Goal: Information Seeking & Learning: Check status

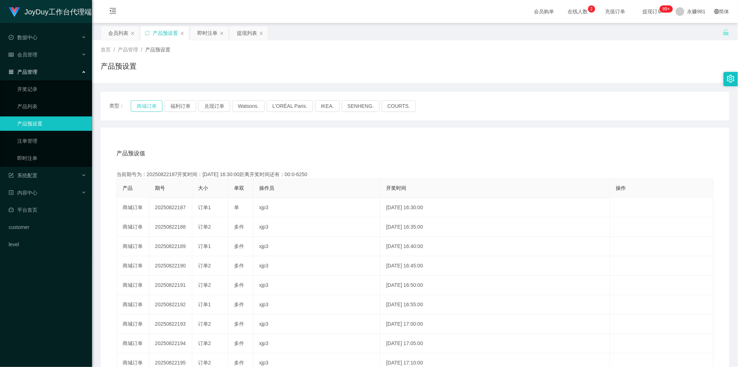
click at [137, 105] on button "商城订单" at bounding box center [147, 105] width 32 height 11
click at [426, 169] on div "产品预设值 添加期号 当前期号为：20250822208开奖时间：[DATE] 18:15:00距离开奖时间还有：00:22 产品 期号 大小 单双 操作员 …" at bounding box center [414, 279] width 611 height 272
click at [139, 109] on button "商城订单" at bounding box center [147, 105] width 32 height 11
click at [152, 109] on button "商城订单" at bounding box center [147, 105] width 32 height 11
click at [137, 108] on button "商城订单" at bounding box center [147, 105] width 32 height 11
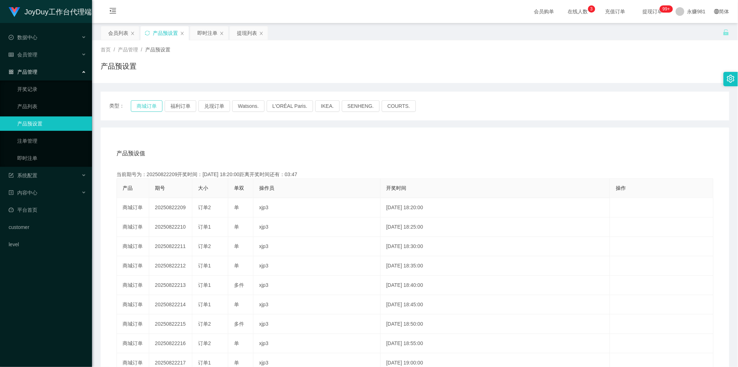
click at [140, 103] on button "商城订单" at bounding box center [147, 105] width 32 height 11
click at [144, 102] on button "商城订单" at bounding box center [147, 105] width 32 height 11
click at [218, 173] on div "当前期号为：20250822209开奖时间：[DATE] 18:20:00距离开奖时间还有：03:29" at bounding box center [414, 175] width 597 height 8
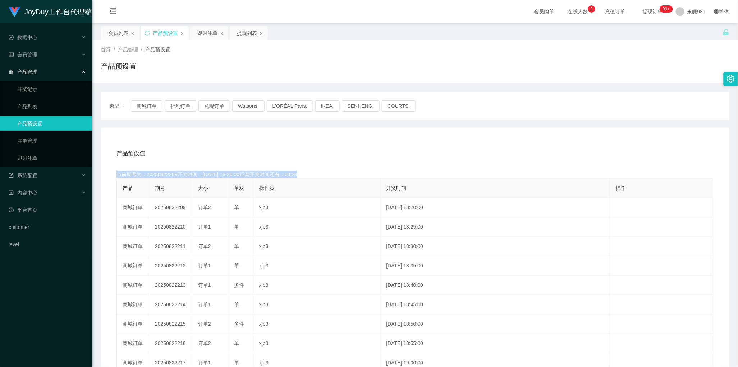
click at [218, 173] on div "当前期号为：20250822209开奖时间：[DATE] 18:20:00距离开奖时间还有：03:28" at bounding box center [414, 175] width 597 height 8
click at [218, 173] on div "当前期号为：20250822209开奖时间：[DATE] 18:20:00距离开奖时间还有：03:26" at bounding box center [414, 175] width 597 height 8
click at [218, 173] on div "当前期号为：20250822209开奖时间：[DATE] 18:20:00距离开奖时间还有：03:25" at bounding box center [414, 175] width 597 height 8
click at [235, 153] on div "产品预设值 添加期号" at bounding box center [414, 153] width 597 height 20
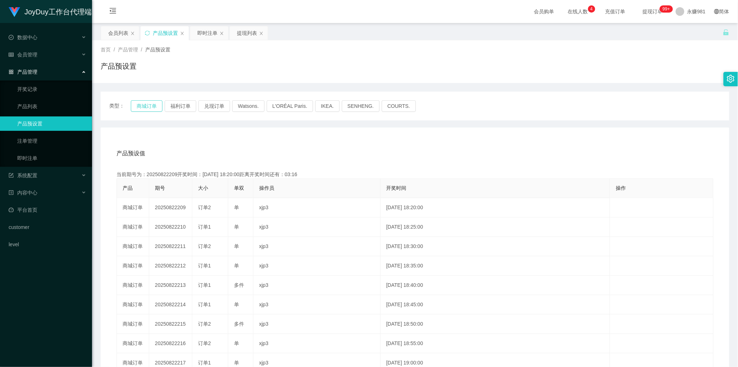
click at [147, 105] on button "商城订单" at bounding box center [147, 105] width 32 height 11
click at [209, 37] on div "即时注单" at bounding box center [207, 33] width 20 height 14
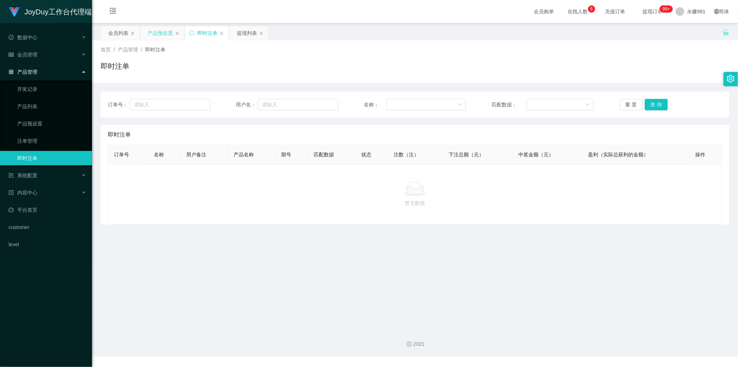
click at [154, 33] on div "产品预设置" at bounding box center [160, 33] width 25 height 14
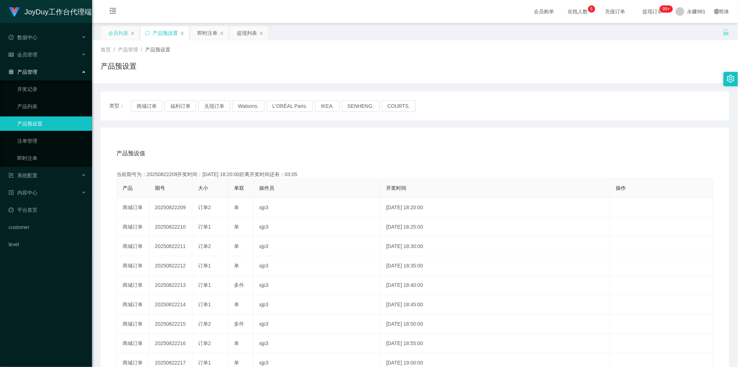
click at [121, 36] on div "会员列表" at bounding box center [118, 33] width 20 height 14
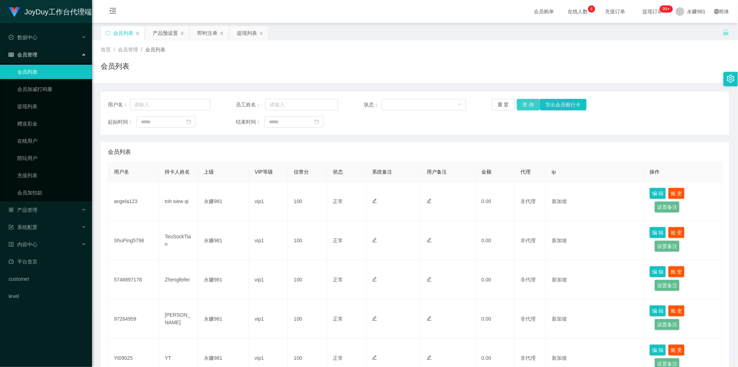
click at [529, 101] on button "查 询" at bounding box center [528, 104] width 23 height 11
click at [248, 31] on div "提现列表" at bounding box center [247, 33] width 20 height 14
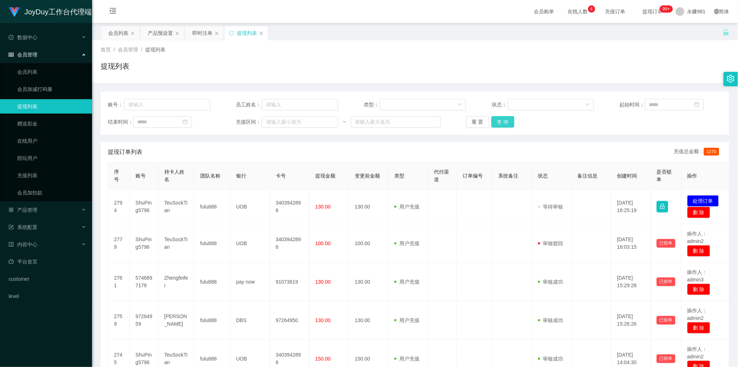
click at [504, 121] on button "查 询" at bounding box center [502, 121] width 23 height 11
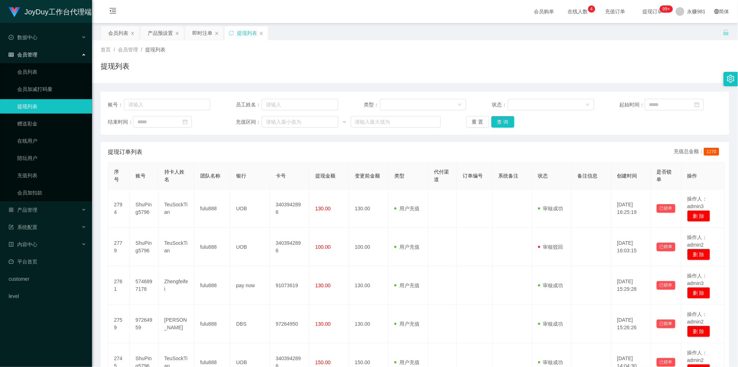
click at [260, 162] on table "序号 账号 持卡人姓名 团队名称 银行 卡号 提现金额 变更前金额 类型 代付渠道 订单编号 系统备注 状态 备注信息 创建时间 是否锁单 操作 2794 S…" at bounding box center [416, 368] width 617 height 412
click at [116, 34] on div "会员列表" at bounding box center [118, 33] width 20 height 14
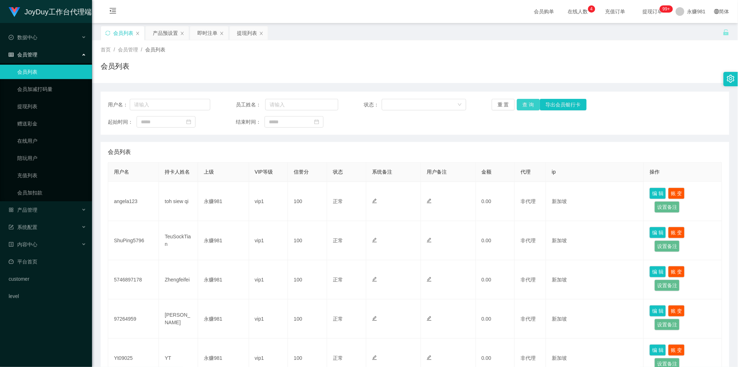
click at [523, 105] on button "查 询" at bounding box center [528, 104] width 23 height 11
click at [357, 150] on div "会员列表" at bounding box center [415, 152] width 614 height 20
click at [525, 103] on button "查 询" at bounding box center [528, 104] width 23 height 11
click at [207, 154] on div "会员列表" at bounding box center [415, 152] width 614 height 20
click at [528, 103] on button "查 询" at bounding box center [528, 104] width 23 height 11
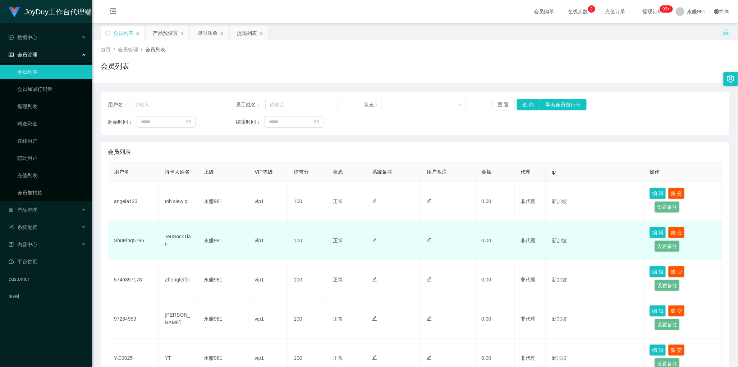
click at [181, 239] on td "TeuSockTian" at bounding box center [178, 240] width 39 height 39
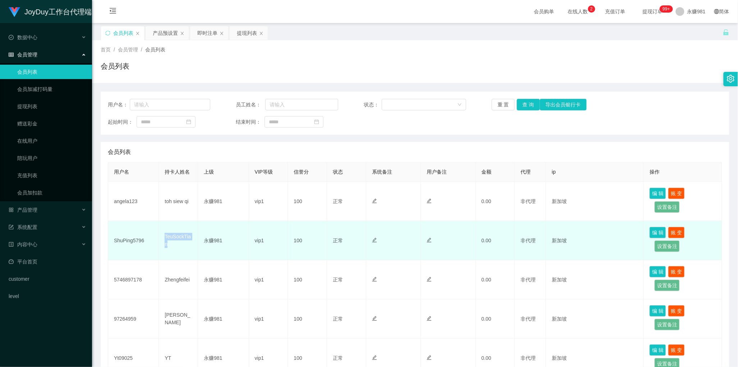
click at [182, 239] on td "TeuSockTian" at bounding box center [178, 240] width 39 height 39
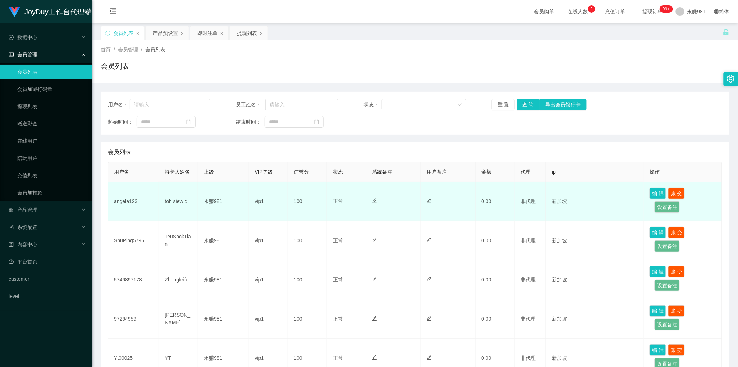
click at [177, 198] on td "toh siew qi" at bounding box center [178, 201] width 39 height 39
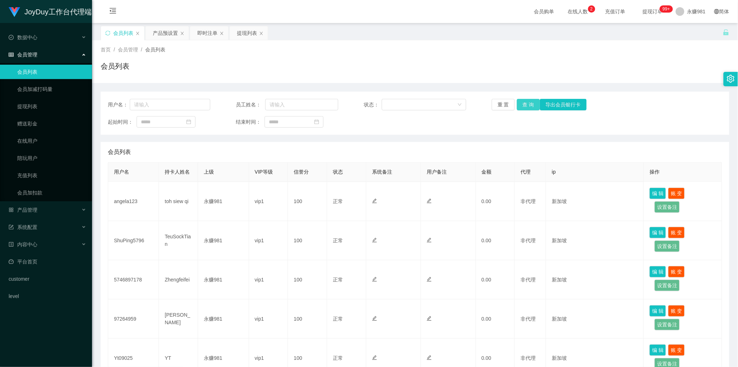
click at [525, 100] on button "查 询" at bounding box center [528, 104] width 23 height 11
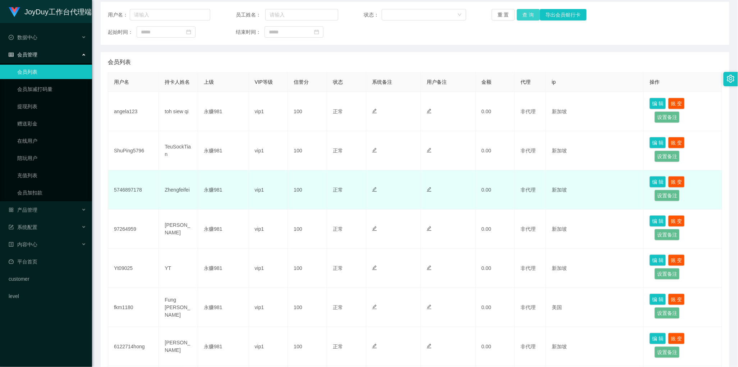
scroll to position [225, 0]
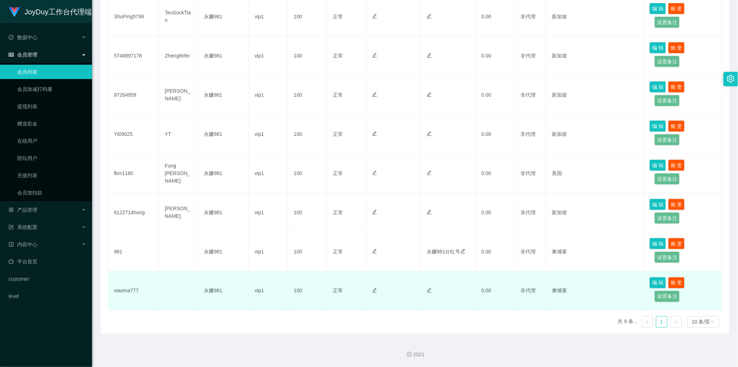
click at [194, 297] on td at bounding box center [178, 290] width 39 height 39
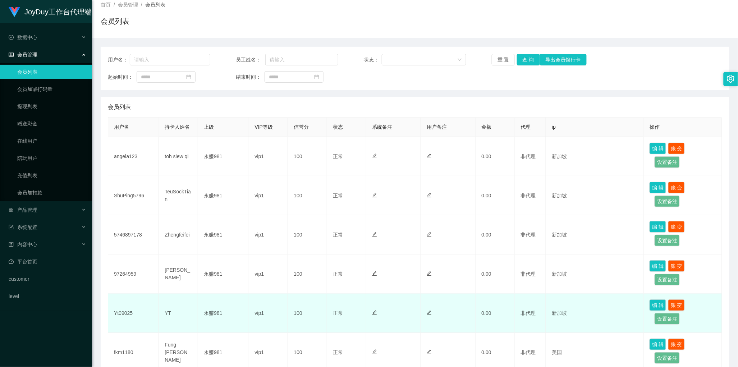
scroll to position [0, 0]
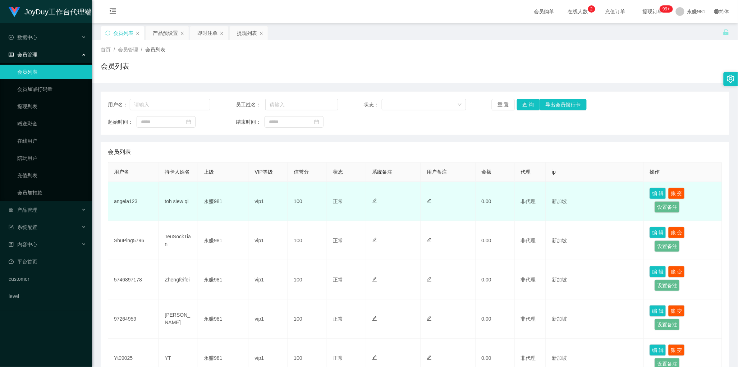
click at [184, 209] on td "toh siew qi" at bounding box center [178, 201] width 39 height 39
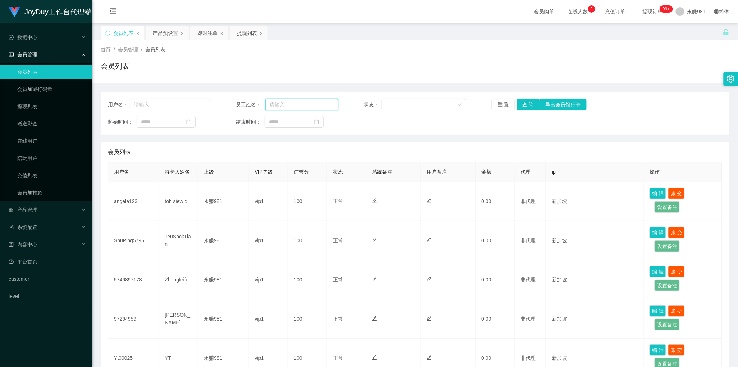
click at [294, 101] on input "text" at bounding box center [301, 104] width 73 height 11
click at [369, 155] on div "会员列表" at bounding box center [415, 152] width 614 height 20
click at [529, 106] on button "查 询" at bounding box center [528, 104] width 23 height 11
click at [522, 105] on button "查 询" at bounding box center [528, 104] width 23 height 11
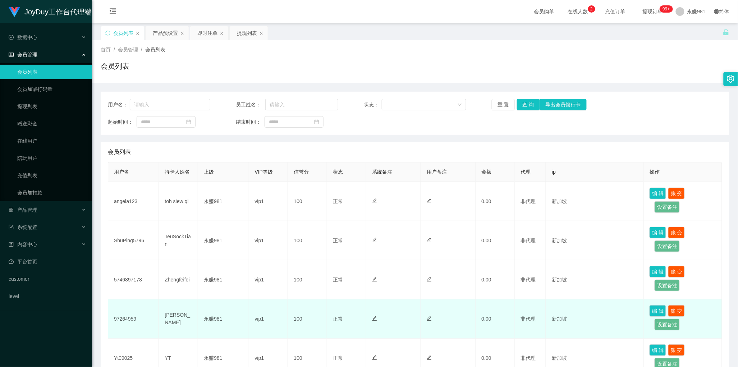
click at [269, 315] on td "vip1" at bounding box center [268, 318] width 39 height 39
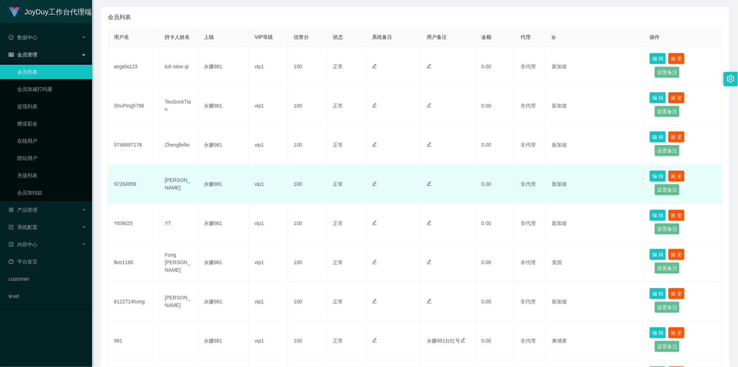
scroll to position [225, 0]
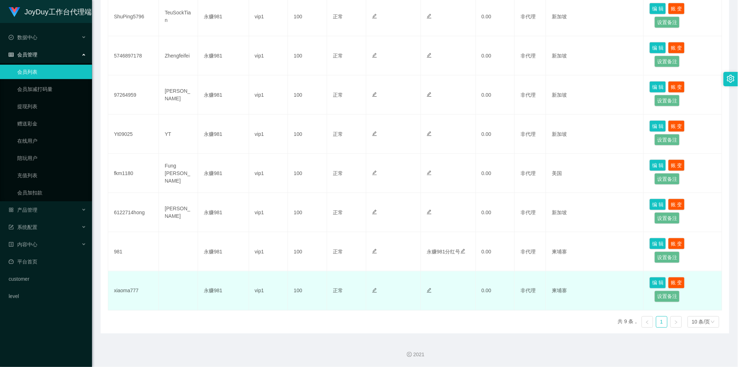
click at [273, 299] on td "vip1" at bounding box center [268, 290] width 39 height 39
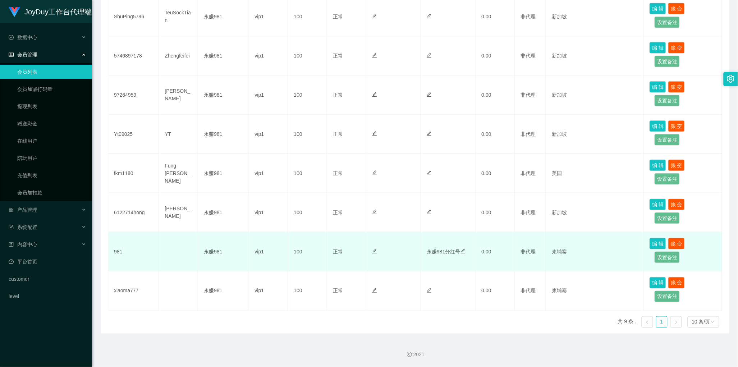
click at [275, 260] on td "vip1" at bounding box center [268, 251] width 39 height 39
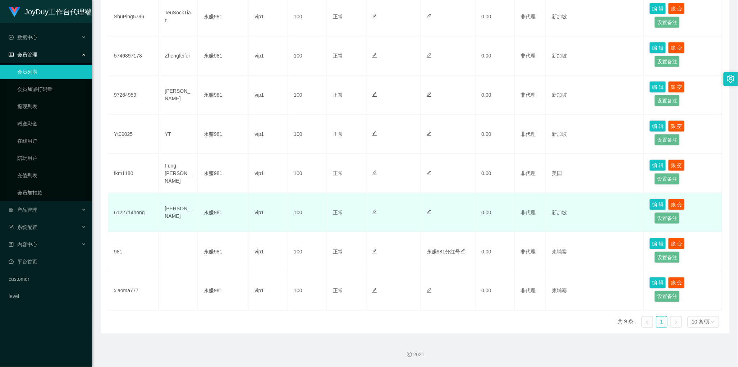
click at [274, 227] on td "vip1" at bounding box center [268, 212] width 39 height 39
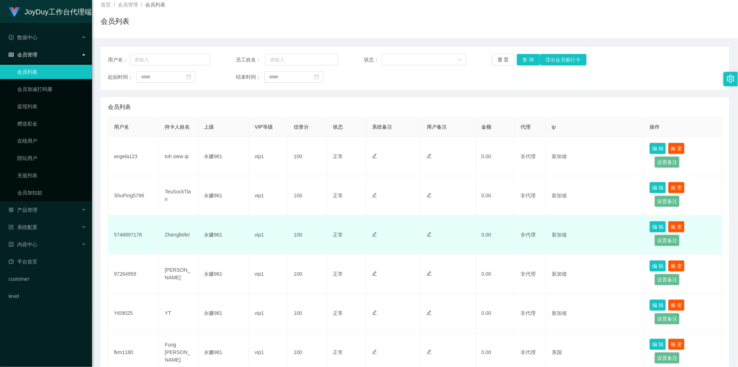
scroll to position [0, 0]
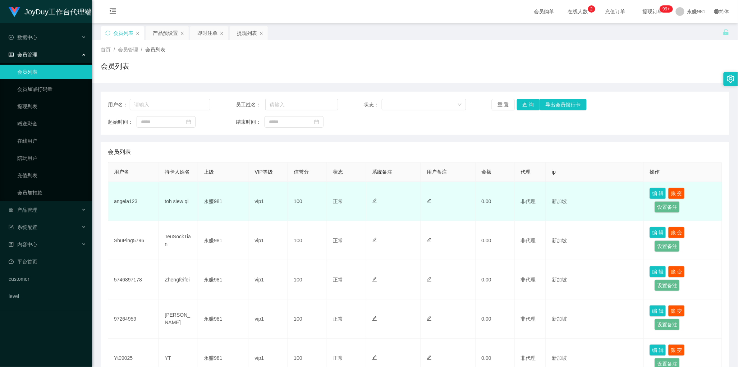
click at [311, 198] on td "100" at bounding box center [307, 201] width 39 height 39
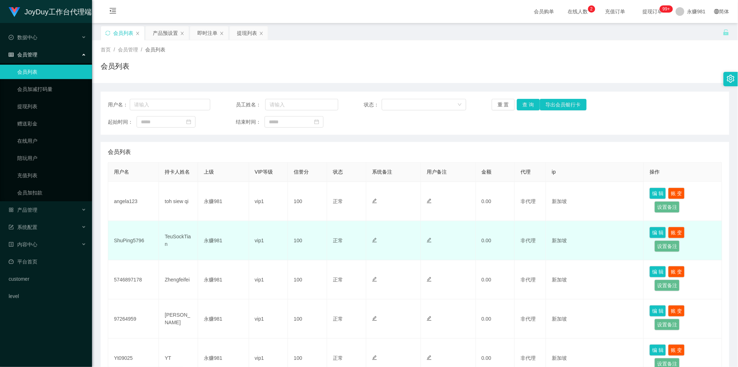
click at [309, 237] on td "100" at bounding box center [307, 240] width 39 height 39
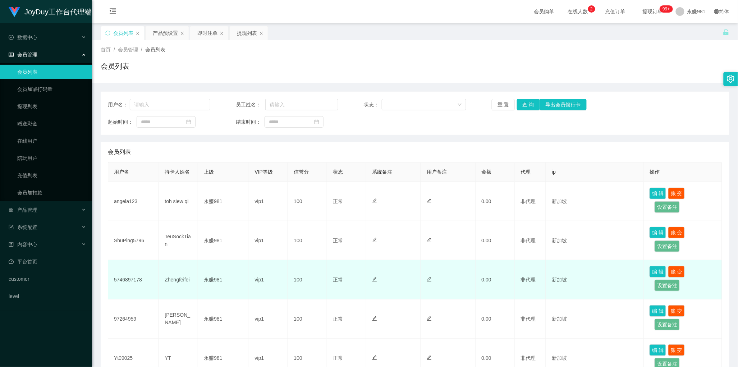
click at [317, 277] on td "100" at bounding box center [307, 279] width 39 height 39
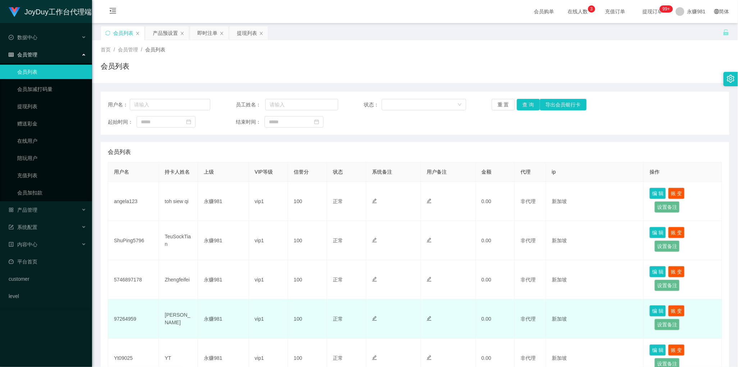
click at [310, 309] on td "100" at bounding box center [307, 318] width 39 height 39
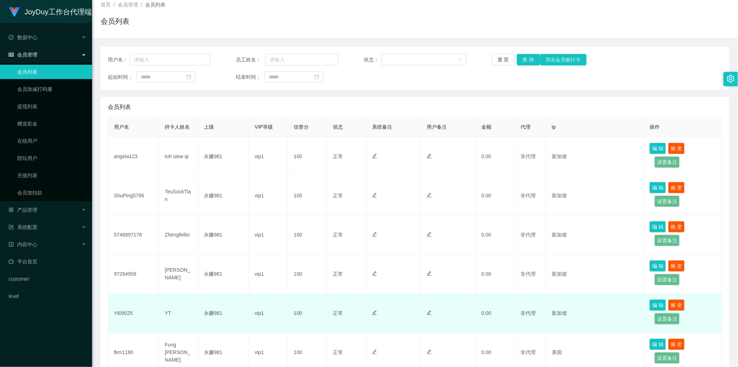
click at [311, 314] on td "100" at bounding box center [307, 313] width 39 height 39
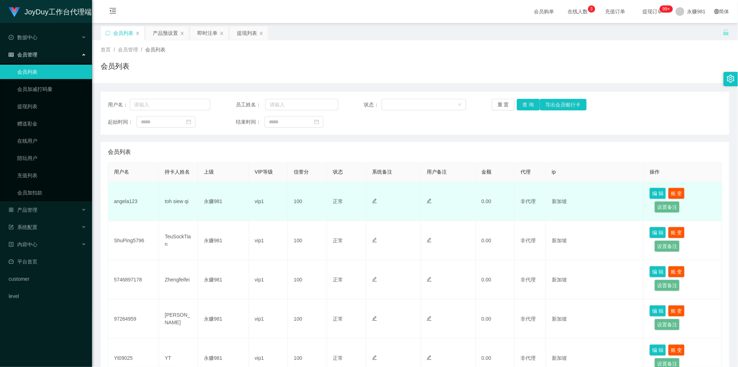
click at [269, 205] on td "vip1" at bounding box center [268, 201] width 39 height 39
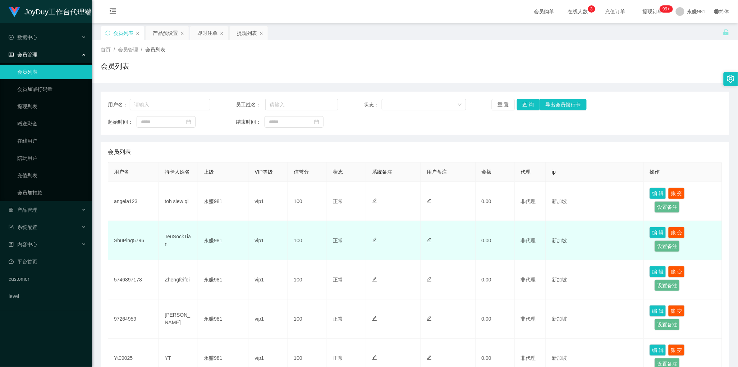
click at [273, 236] on td "vip1" at bounding box center [268, 240] width 39 height 39
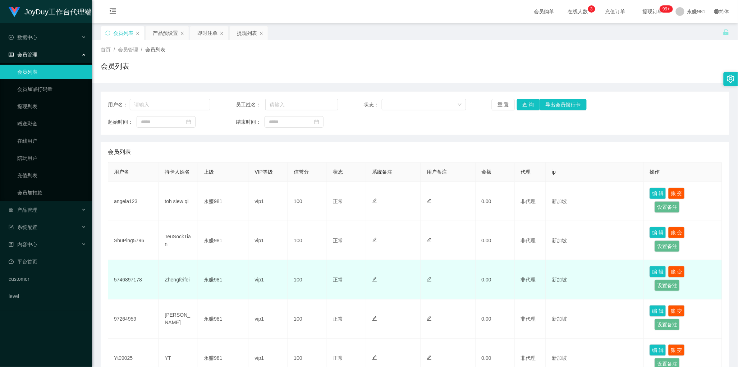
click at [273, 282] on td "vip1" at bounding box center [268, 279] width 39 height 39
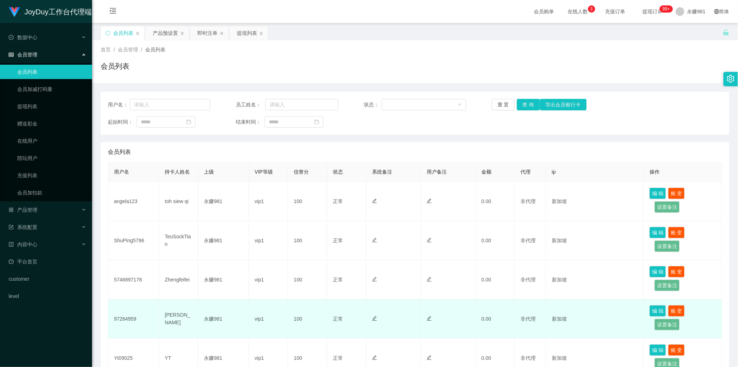
click at [273, 313] on td "vip1" at bounding box center [268, 318] width 39 height 39
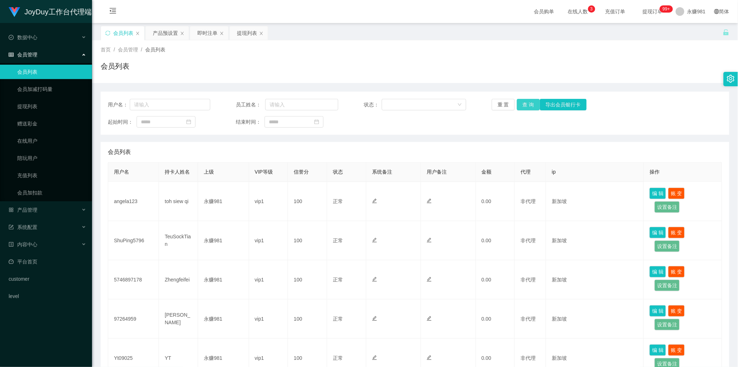
click at [527, 103] on button "查 询" at bounding box center [528, 104] width 23 height 11
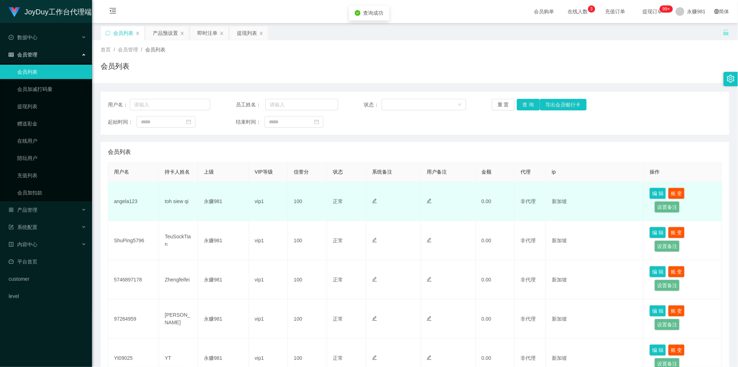
click at [275, 202] on td "vip1" at bounding box center [268, 201] width 39 height 39
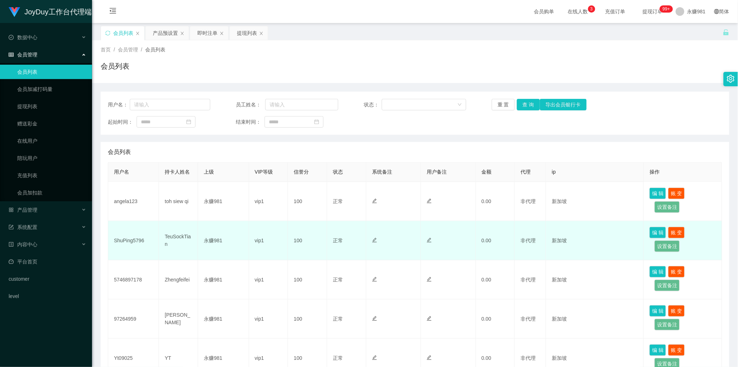
click at [266, 232] on td "vip1" at bounding box center [268, 240] width 39 height 39
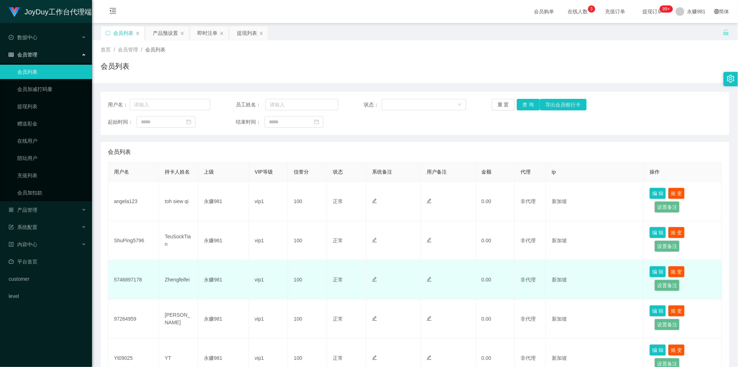
click at [260, 281] on td "vip1" at bounding box center [268, 279] width 39 height 39
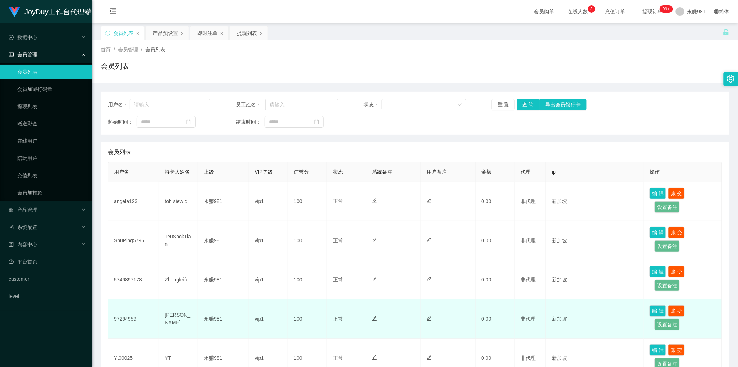
click at [189, 313] on td "[PERSON_NAME]" at bounding box center [178, 318] width 39 height 39
click at [238, 313] on td "永赚981" at bounding box center [223, 318] width 51 height 39
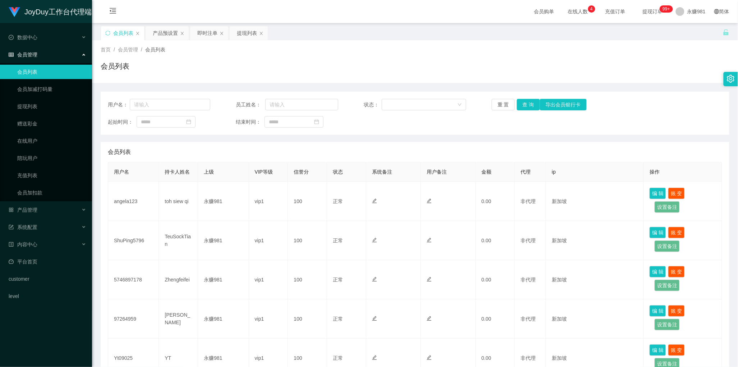
click at [421, 130] on div "用户名： 员工姓名： 状态： 重 置 查 询 导出会员银行卡 起始时间： 结束时间：" at bounding box center [415, 113] width 628 height 43
click at [521, 100] on button "查 询" at bounding box center [528, 104] width 23 height 11
click at [405, 143] on div "会员列表" at bounding box center [415, 152] width 614 height 20
click at [520, 107] on button "查 询" at bounding box center [528, 104] width 23 height 11
click at [352, 177] on th "状态" at bounding box center [346, 171] width 39 height 19
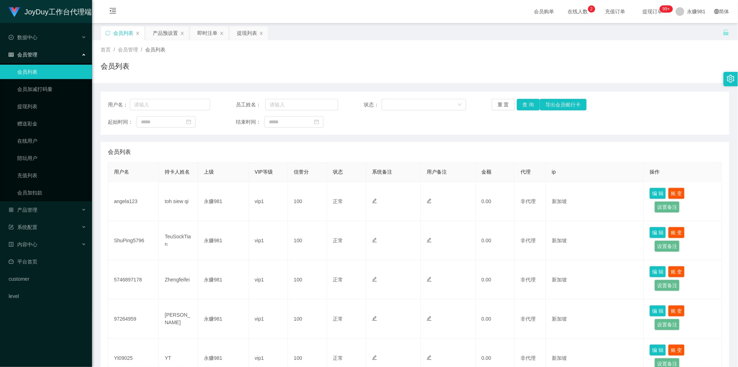
click at [347, 173] on th "状态" at bounding box center [346, 171] width 39 height 19
click at [296, 172] on span "信誉分" at bounding box center [301, 172] width 15 height 6
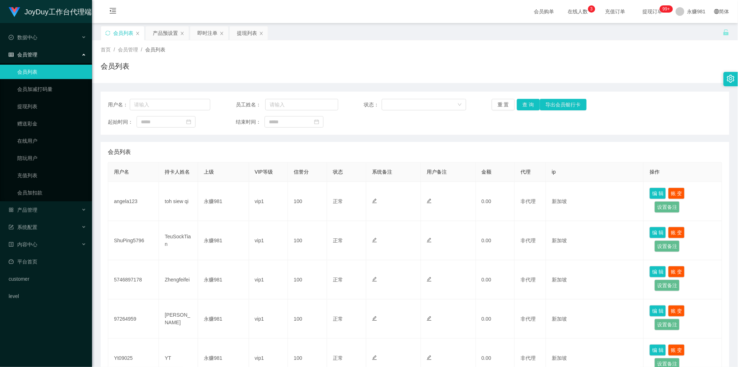
click at [263, 171] on span "VIP等级" at bounding box center [264, 172] width 18 height 6
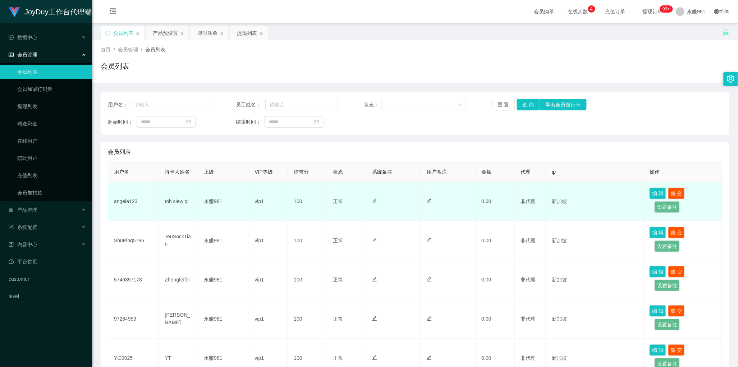
click at [232, 194] on td "永赚981" at bounding box center [223, 201] width 51 height 39
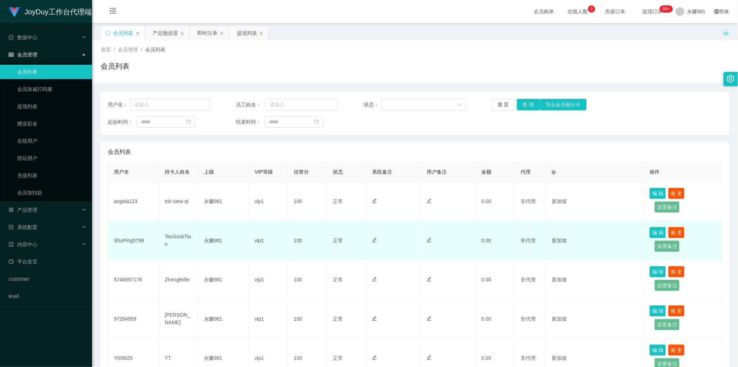
click at [223, 240] on td "永赚981" at bounding box center [223, 240] width 51 height 39
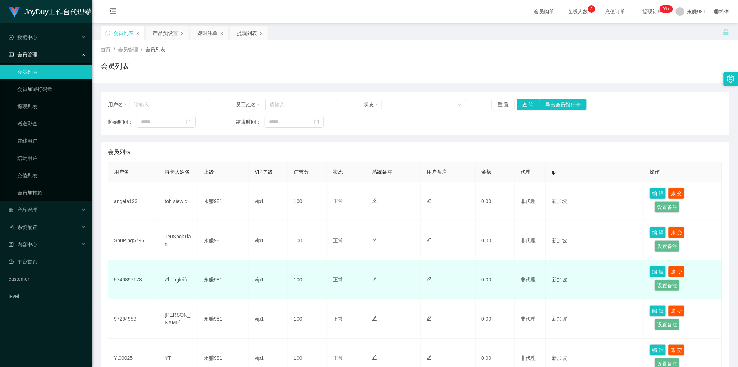
click at [234, 276] on td "永赚981" at bounding box center [223, 279] width 51 height 39
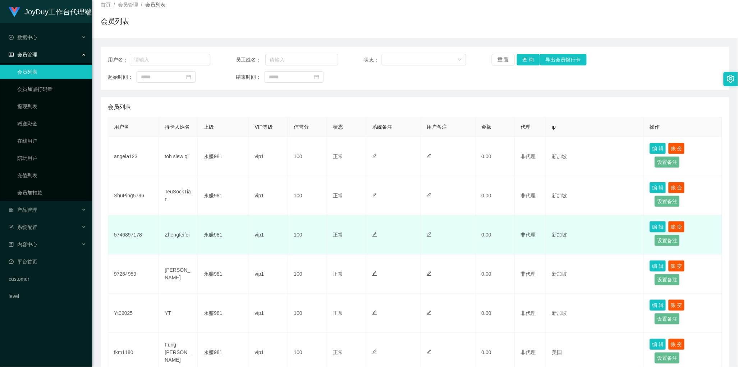
click at [234, 276] on td "永赚981" at bounding box center [223, 273] width 51 height 39
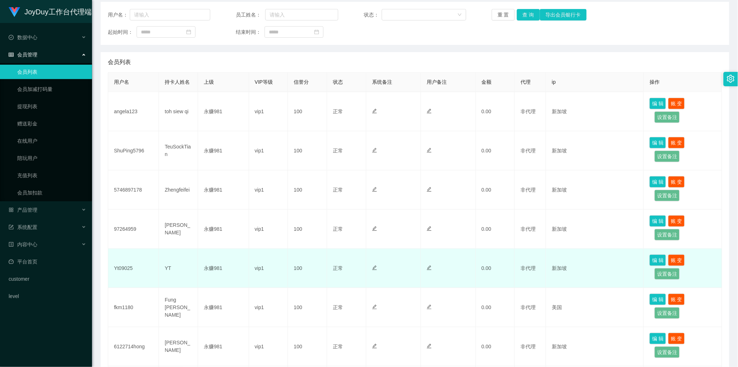
click at [234, 268] on td "永赚981" at bounding box center [223, 268] width 51 height 39
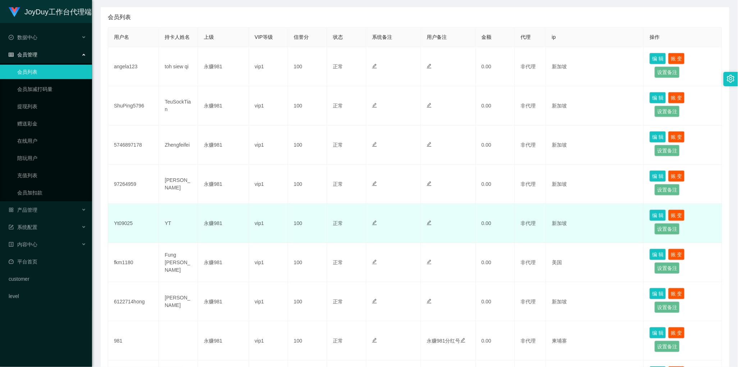
click at [234, 268] on td "永赚981" at bounding box center [223, 262] width 51 height 39
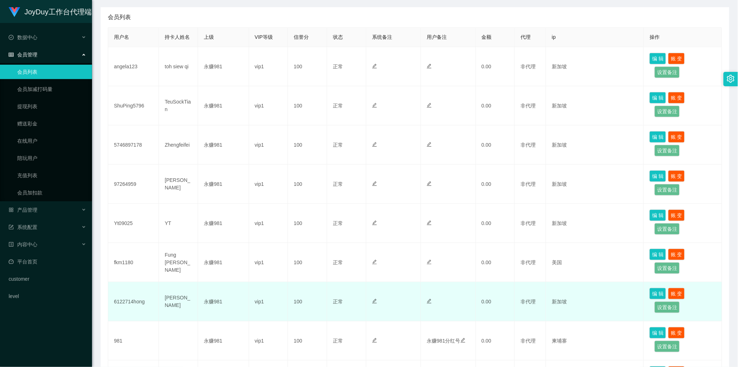
click at [234, 295] on td "永赚981" at bounding box center [223, 301] width 51 height 39
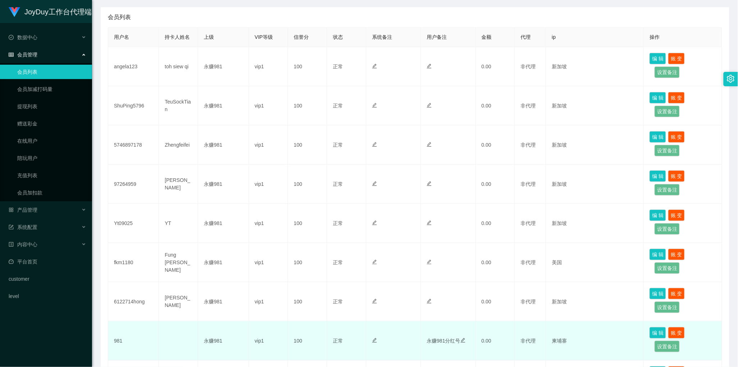
click at [223, 349] on td "永赚981" at bounding box center [223, 340] width 51 height 39
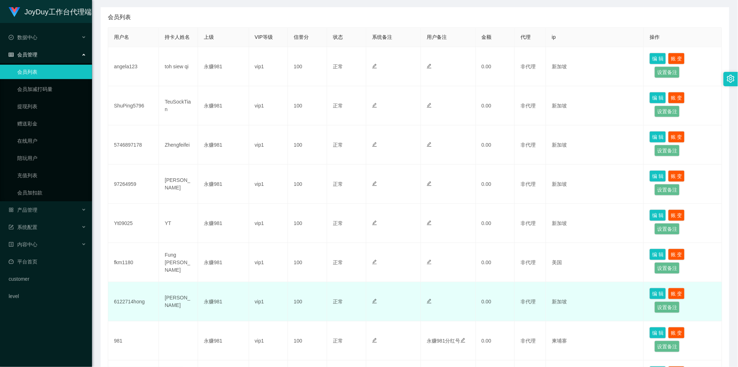
scroll to position [225, 0]
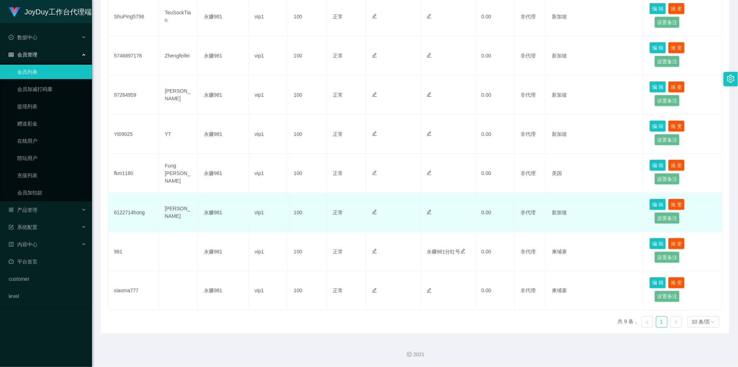
click at [223, 299] on td "永赚981" at bounding box center [223, 290] width 51 height 39
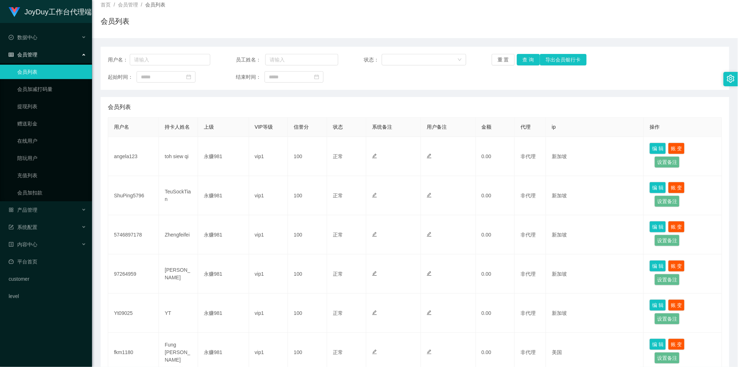
scroll to position [0, 0]
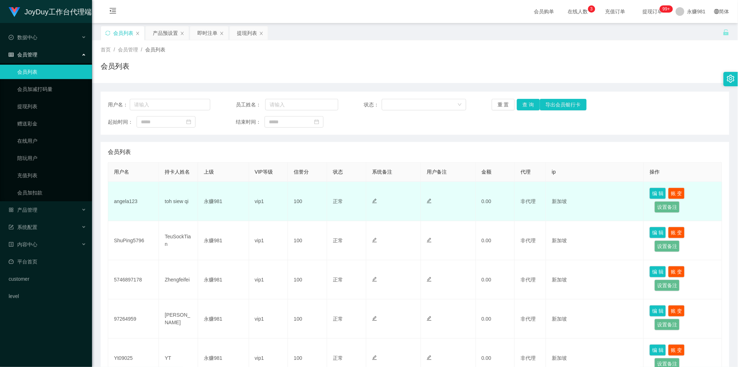
click at [218, 209] on td "永赚981" at bounding box center [223, 201] width 51 height 39
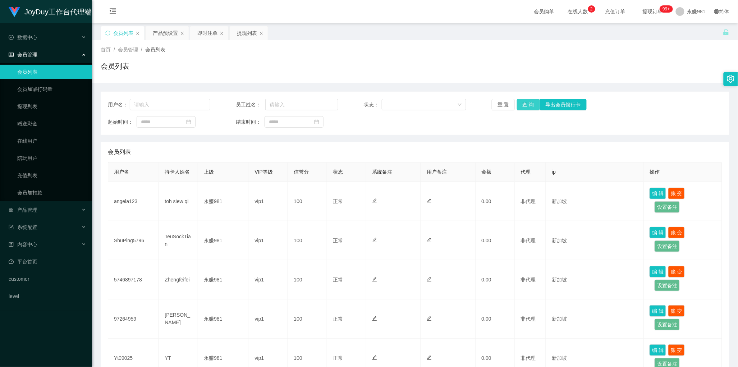
click at [520, 103] on button "查 询" at bounding box center [528, 104] width 23 height 11
click at [394, 103] on div at bounding box center [421, 104] width 71 height 11
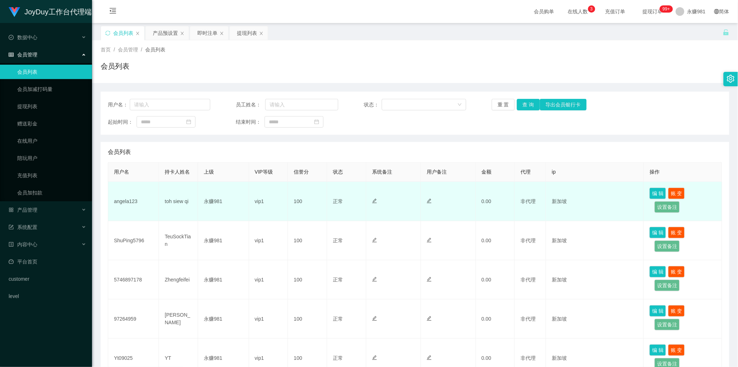
click at [321, 187] on td "100" at bounding box center [307, 201] width 39 height 39
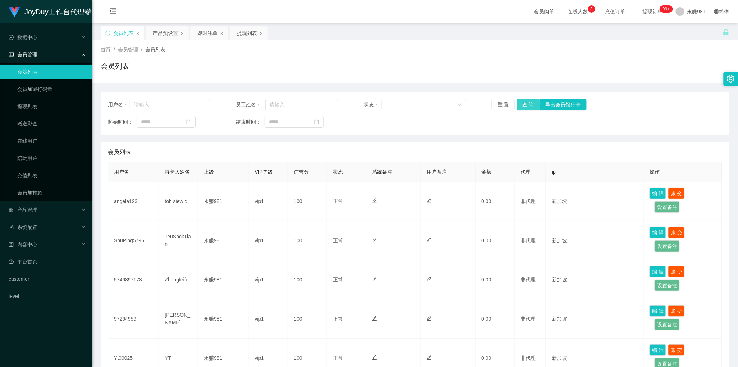
click at [523, 105] on button "查 询" at bounding box center [528, 104] width 23 height 11
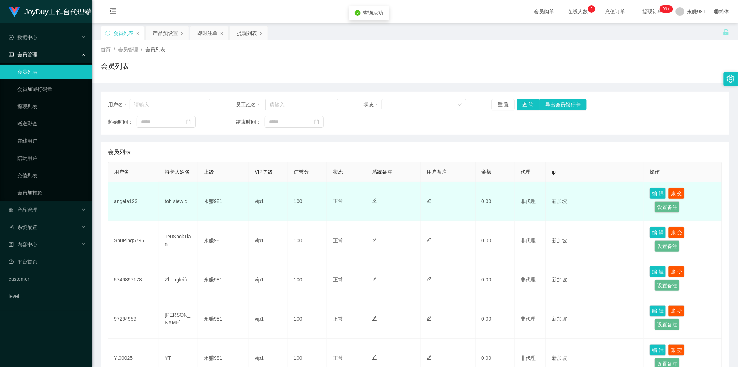
click at [299, 212] on td "100" at bounding box center [307, 201] width 39 height 39
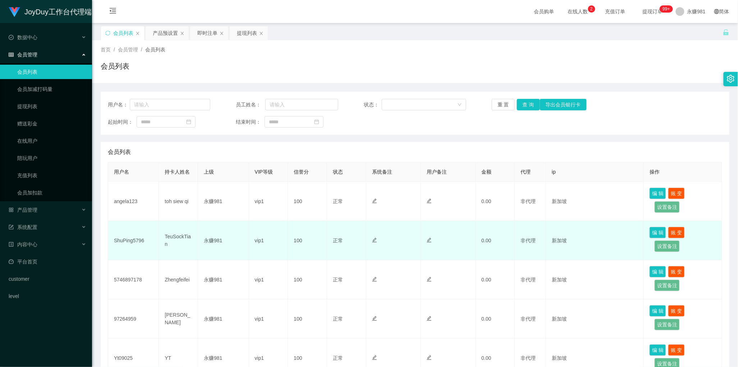
click at [307, 239] on td "100" at bounding box center [307, 240] width 39 height 39
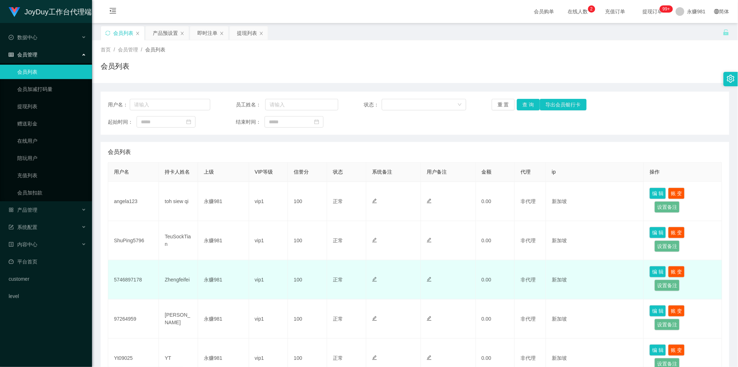
click at [308, 283] on td "100" at bounding box center [307, 279] width 39 height 39
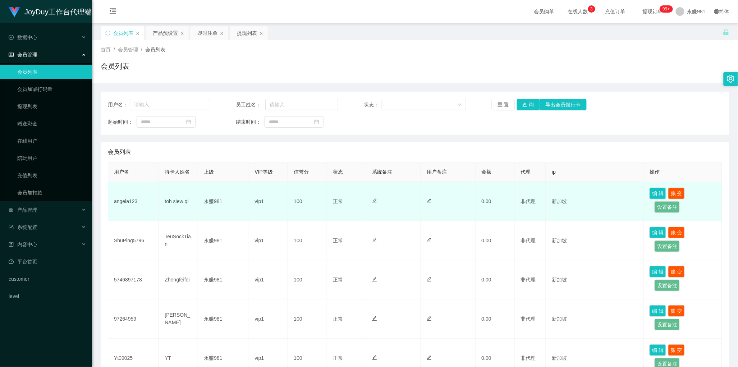
click at [260, 211] on td "vip1" at bounding box center [268, 201] width 39 height 39
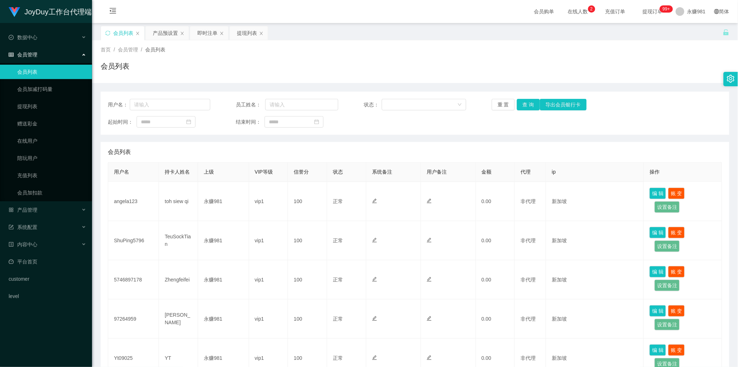
click at [398, 129] on div "用户名： 员工姓名： 状态： 重 置 查 询 导出会员银行卡 起始时间： 结束时间：" at bounding box center [415, 113] width 628 height 43
click at [522, 104] on button "查 询" at bounding box center [528, 104] width 23 height 11
click at [525, 106] on button "查 询" at bounding box center [528, 104] width 23 height 11
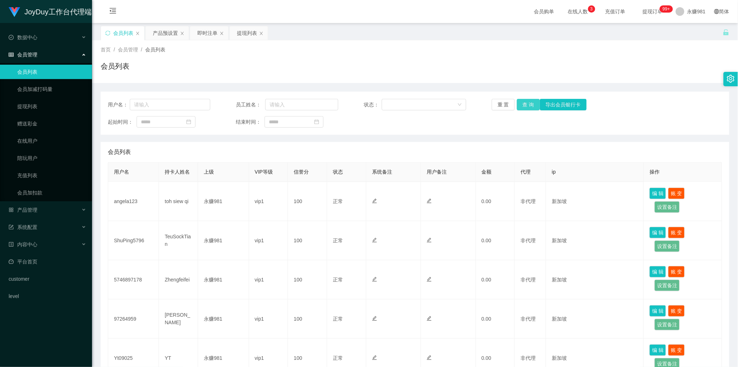
click at [523, 106] on button "查 询" at bounding box center [528, 104] width 23 height 11
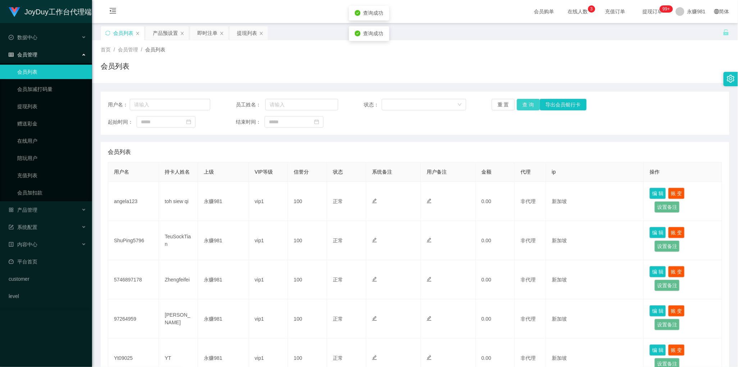
click at [523, 106] on button "查 询" at bounding box center [528, 104] width 23 height 11
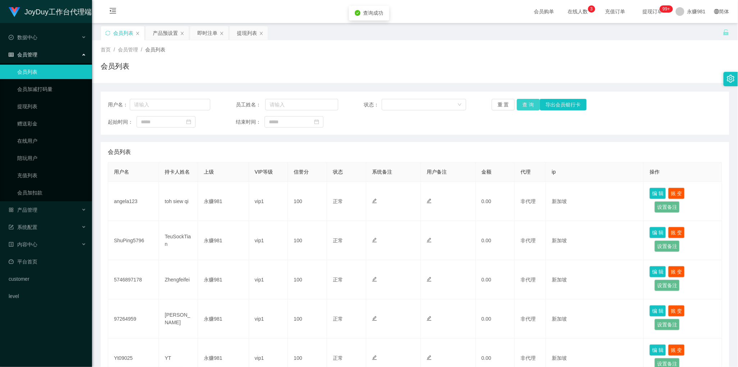
click at [523, 106] on button "查 询" at bounding box center [528, 104] width 23 height 11
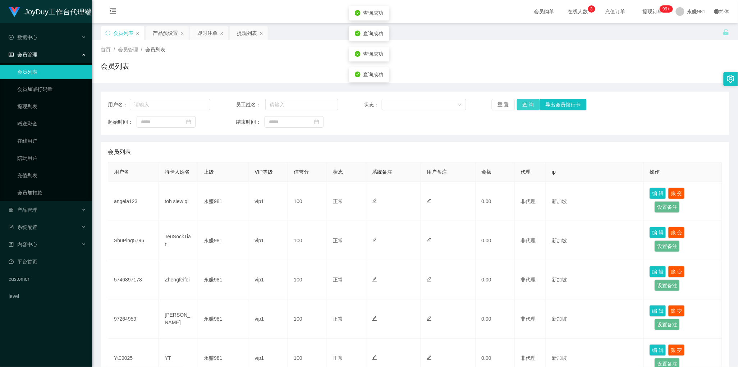
click at [523, 106] on button "查 询" at bounding box center [528, 104] width 23 height 11
click at [523, 106] on div "重 置 查 询 导出会员银行卡" at bounding box center [543, 104] width 102 height 11
click at [523, 106] on button "查 询" at bounding box center [532, 104] width 31 height 11
click at [523, 106] on div "重 置 查 询 导出会员银行卡" at bounding box center [543, 104] width 102 height 11
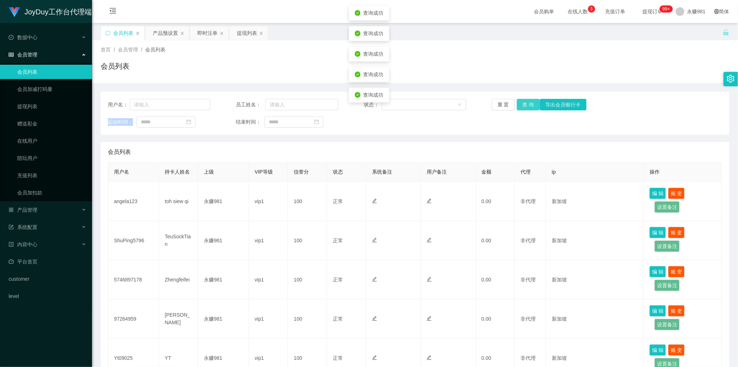
click at [523, 106] on button "查 询" at bounding box center [528, 104] width 23 height 11
click at [523, 106] on div "重 置 查 询 导出会员银行卡" at bounding box center [543, 104] width 102 height 11
click at [523, 106] on button "查 询" at bounding box center [528, 104] width 23 height 11
click at [523, 106] on div "重 置 查 询 导出会员银行卡" at bounding box center [543, 104] width 102 height 11
click at [523, 106] on button "查 询" at bounding box center [528, 104] width 23 height 11
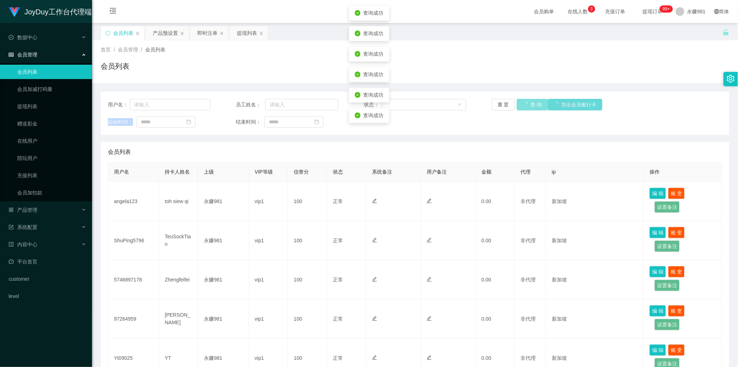
click at [523, 106] on div "重 置 查 询 导出会员银行卡" at bounding box center [543, 104] width 102 height 11
click at [523, 106] on button "查 询" at bounding box center [528, 104] width 23 height 11
click at [523, 106] on div "重 置 查 询 导出会员银行卡" at bounding box center [543, 104] width 102 height 11
click at [523, 106] on button "查 询" at bounding box center [528, 104] width 23 height 11
click at [523, 106] on div "重 置 查 询 导出会员银行卡" at bounding box center [543, 104] width 102 height 11
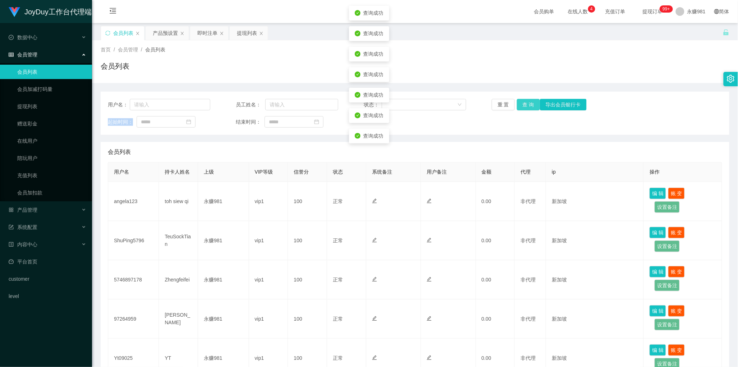
click at [523, 106] on button "查 询" at bounding box center [528, 104] width 23 height 11
click at [523, 106] on div "重 置 查 询 导出会员银行卡" at bounding box center [543, 104] width 102 height 11
click at [523, 106] on button "查 询" at bounding box center [528, 104] width 23 height 11
click at [523, 106] on div "重 置 查 询 导出会员银行卡" at bounding box center [543, 104] width 102 height 11
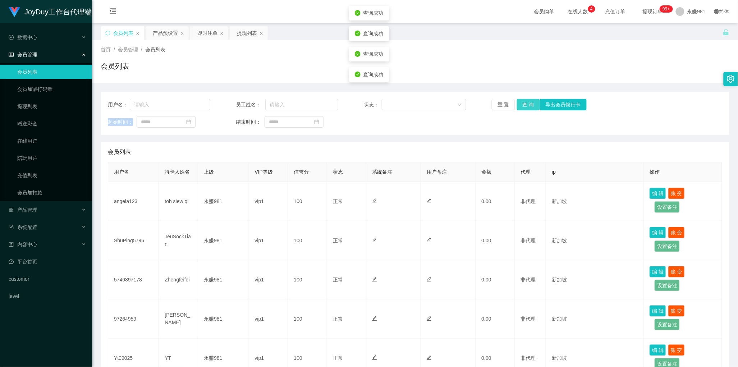
click at [523, 106] on button "查 询" at bounding box center [528, 104] width 23 height 11
click at [523, 106] on div "重 置 查 询 导出会员银行卡" at bounding box center [543, 104] width 102 height 11
click at [523, 106] on button "查 询" at bounding box center [528, 104] width 23 height 11
click at [523, 106] on button "查 询" at bounding box center [532, 104] width 31 height 11
click at [523, 106] on div "重 置 查 询 导出会员银行卡" at bounding box center [543, 104] width 102 height 11
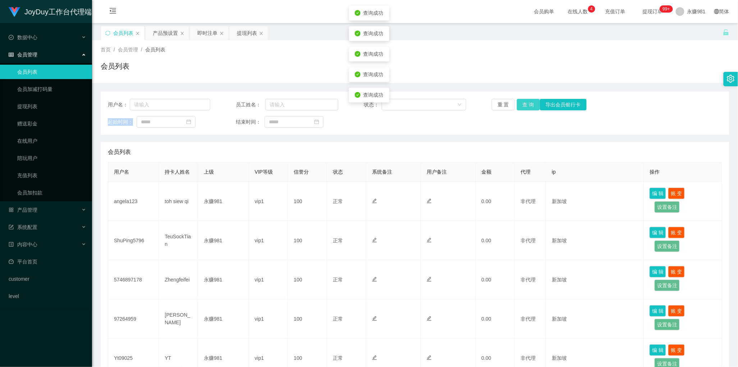
click at [523, 106] on button "查 询" at bounding box center [528, 104] width 23 height 11
click at [523, 106] on div "重 置 查 询 导出会员银行卡" at bounding box center [543, 104] width 102 height 11
click at [523, 106] on button "查 询" at bounding box center [528, 104] width 23 height 11
click at [523, 106] on div "重 置 查 询 导出会员银行卡" at bounding box center [543, 104] width 102 height 11
click at [523, 106] on button "查 询" at bounding box center [528, 104] width 23 height 11
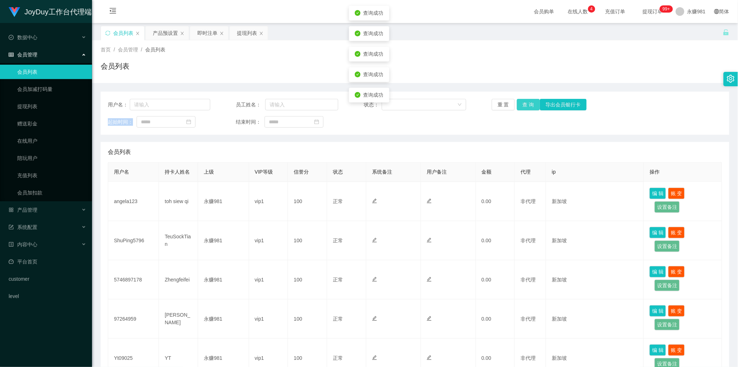
click at [523, 106] on div "重 置 查 询 导出会员银行卡" at bounding box center [543, 104] width 102 height 11
click at [523, 106] on button "查 询" at bounding box center [528, 104] width 23 height 11
click at [523, 106] on div "重 置 查 询 导出会员银行卡" at bounding box center [543, 104] width 102 height 11
click at [523, 106] on button "查 询" at bounding box center [528, 104] width 23 height 11
click at [523, 106] on div "重 置 查 询 导出会员银行卡" at bounding box center [543, 104] width 102 height 11
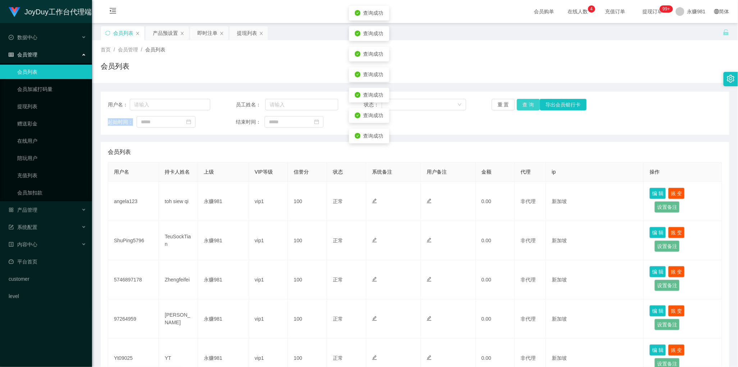
click at [523, 106] on button "查 询" at bounding box center [528, 104] width 23 height 11
click at [523, 106] on div "重 置 查 询 导出会员银行卡" at bounding box center [543, 104] width 102 height 11
click at [523, 106] on button "查 询" at bounding box center [528, 104] width 23 height 11
click at [523, 106] on div "重 置 查 询 导出会员银行卡" at bounding box center [543, 104] width 102 height 11
click at [523, 106] on button "查 询" at bounding box center [528, 104] width 23 height 11
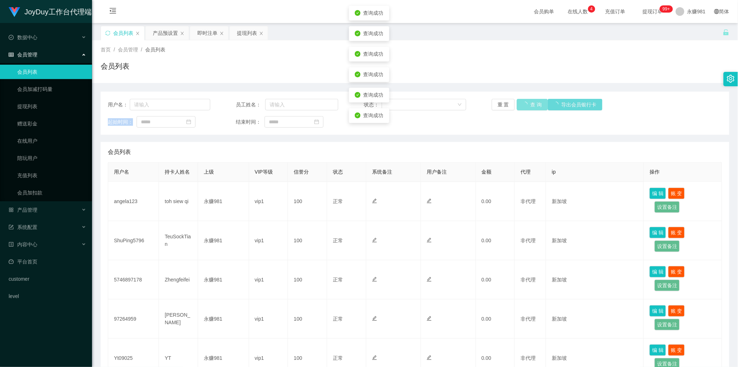
click at [523, 106] on div "重 置 查 询 导出会员银行卡" at bounding box center [543, 104] width 102 height 11
click at [523, 106] on button "查 询" at bounding box center [528, 104] width 23 height 11
click at [523, 106] on div "重 置 查 询 导出会员银行卡" at bounding box center [543, 104] width 102 height 11
click at [523, 106] on button "查 询" at bounding box center [528, 104] width 23 height 11
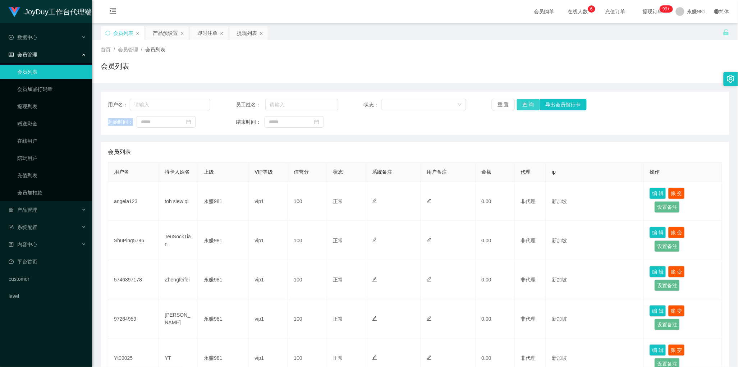
click at [523, 106] on button "查 询" at bounding box center [528, 104] width 23 height 11
click at [523, 106] on div "重 置 查 询 导出会员银行卡" at bounding box center [543, 104] width 102 height 11
click at [523, 106] on button "查 询" at bounding box center [528, 104] width 23 height 11
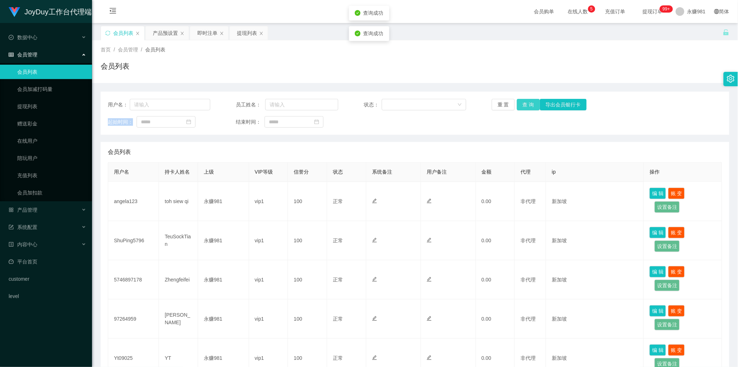
click at [523, 106] on button "查 询" at bounding box center [528, 104] width 23 height 11
click at [523, 106] on div "重 置 查 询 导出会员银行卡" at bounding box center [543, 104] width 102 height 11
click at [523, 106] on button "查 询" at bounding box center [532, 104] width 31 height 11
click at [527, 103] on button "查 询" at bounding box center [528, 104] width 23 height 11
click at [527, 103] on div "重 置 查 询 导出会员银行卡" at bounding box center [543, 104] width 102 height 11
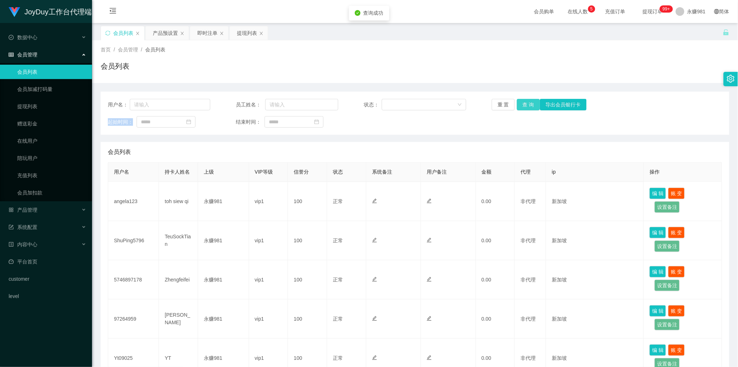
click at [527, 103] on button "查 询" at bounding box center [528, 104] width 23 height 11
click at [527, 103] on div "重 置 查 询 导出会员银行卡" at bounding box center [543, 104] width 102 height 11
click at [527, 103] on button "查 询" at bounding box center [528, 104] width 23 height 11
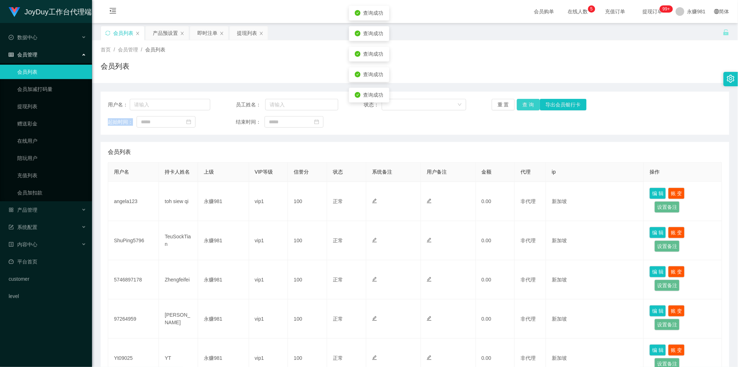
click at [527, 103] on button "查 询" at bounding box center [528, 104] width 23 height 11
click at [523, 105] on button "查 询" at bounding box center [528, 104] width 23 height 11
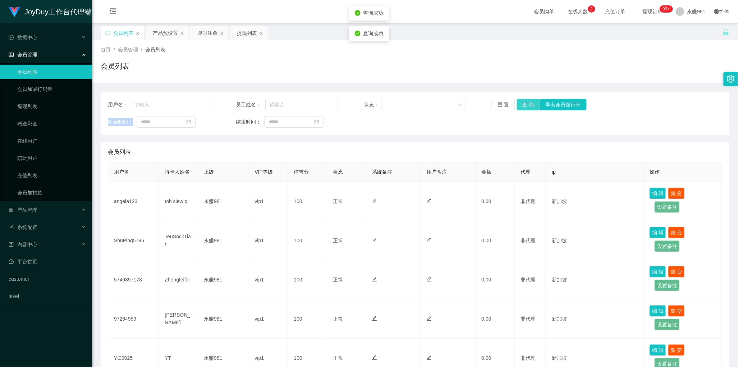
click at [523, 105] on button "查 询" at bounding box center [528, 104] width 23 height 11
click at [523, 105] on div "重 置 查 询 导出会员银行卡" at bounding box center [543, 104] width 102 height 11
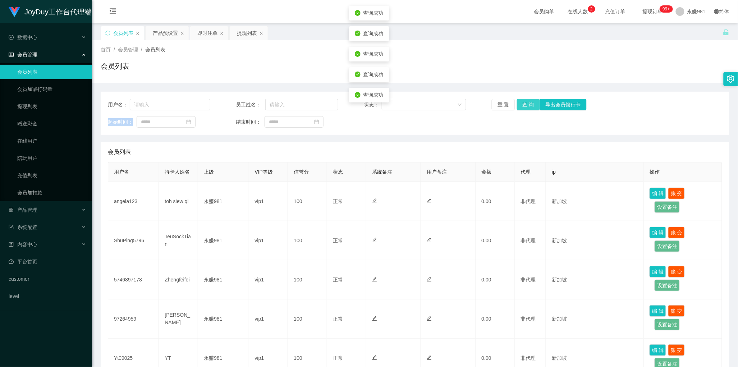
click at [523, 105] on button "查 询" at bounding box center [528, 104] width 23 height 11
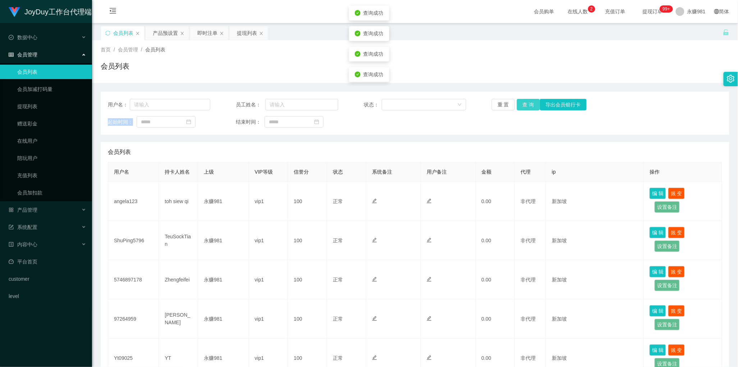
click at [523, 105] on div "重 置 查 询 导出会员银行卡" at bounding box center [543, 104] width 102 height 11
click at [523, 105] on button "查 询" at bounding box center [528, 104] width 23 height 11
click at [117, 125] on span "起始时间：" at bounding box center [122, 122] width 29 height 8
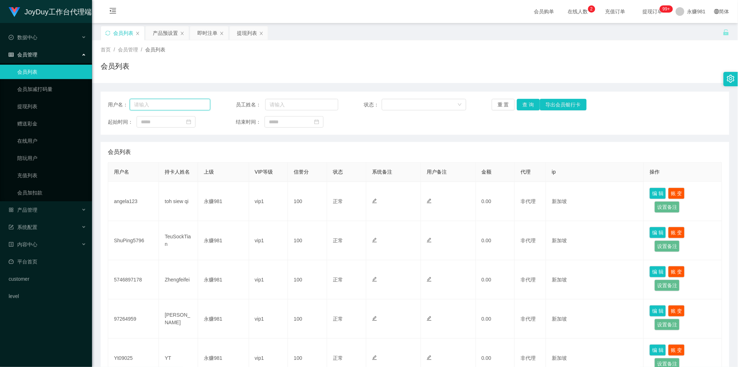
click at [149, 106] on input "text" at bounding box center [170, 104] width 80 height 11
click at [153, 105] on input "text" at bounding box center [170, 104] width 80 height 11
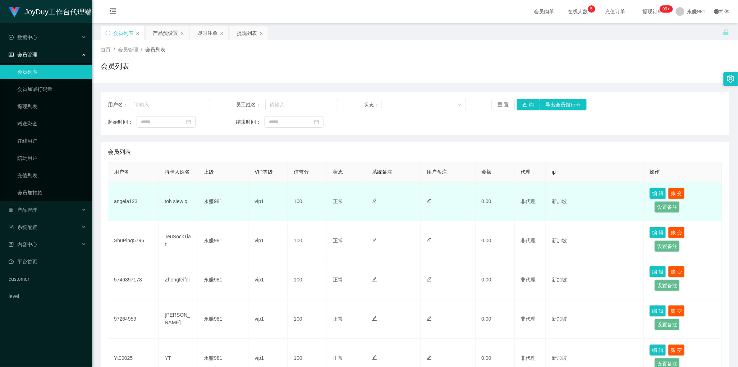
click at [399, 214] on td at bounding box center [393, 201] width 55 height 39
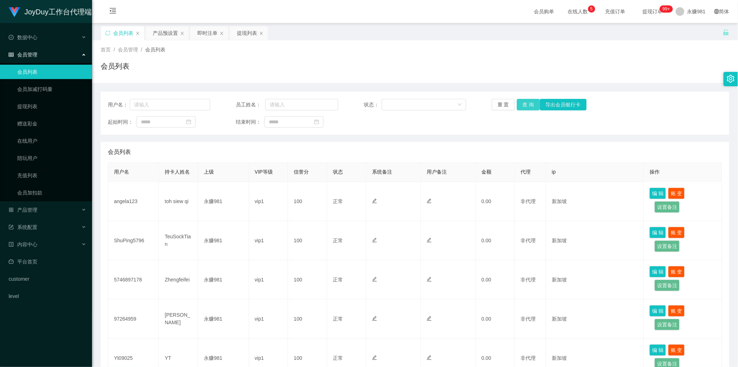
click at [518, 107] on button "查 询" at bounding box center [528, 104] width 23 height 11
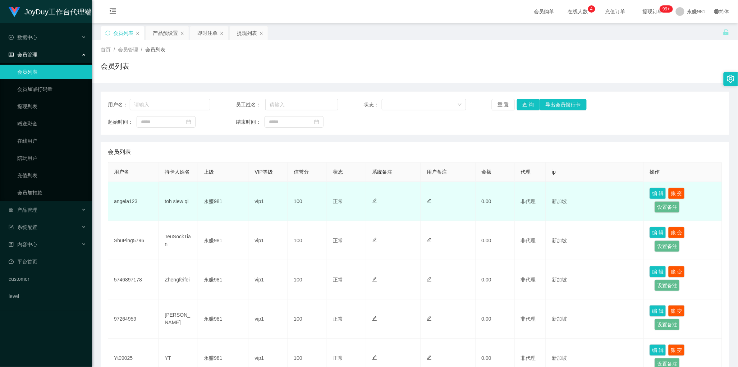
click at [260, 192] on td "vip1" at bounding box center [268, 201] width 39 height 39
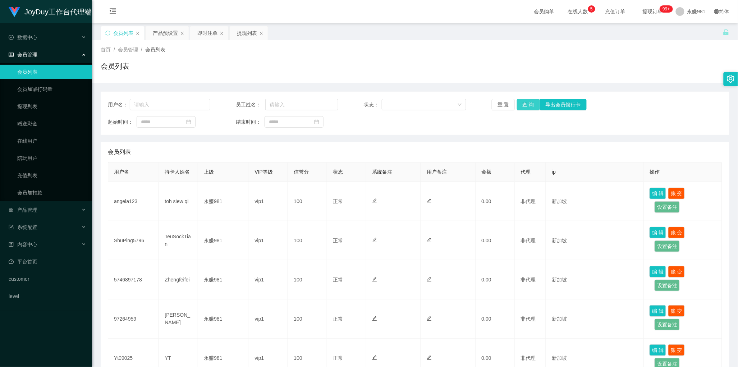
click at [532, 103] on button "查 询" at bounding box center [528, 104] width 23 height 11
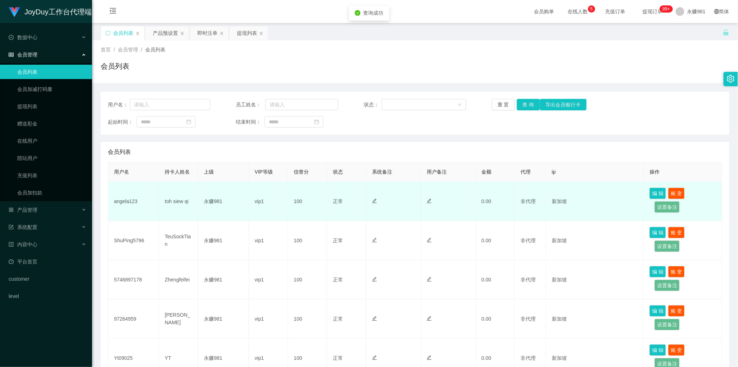
click at [274, 201] on td "vip1" at bounding box center [268, 201] width 39 height 39
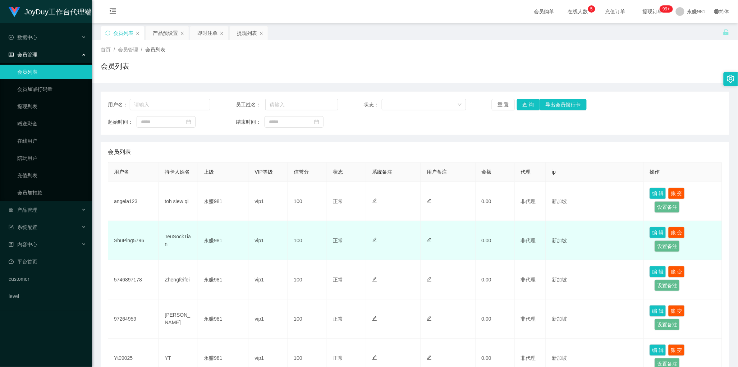
click at [269, 238] on td "vip1" at bounding box center [268, 240] width 39 height 39
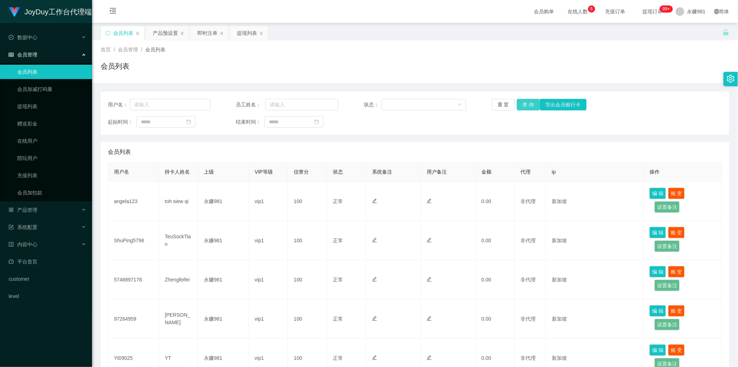
click at [525, 108] on button "查 询" at bounding box center [528, 104] width 23 height 11
click at [295, 150] on div "会员列表" at bounding box center [415, 152] width 614 height 20
click at [527, 105] on button "查 询" at bounding box center [528, 104] width 23 height 11
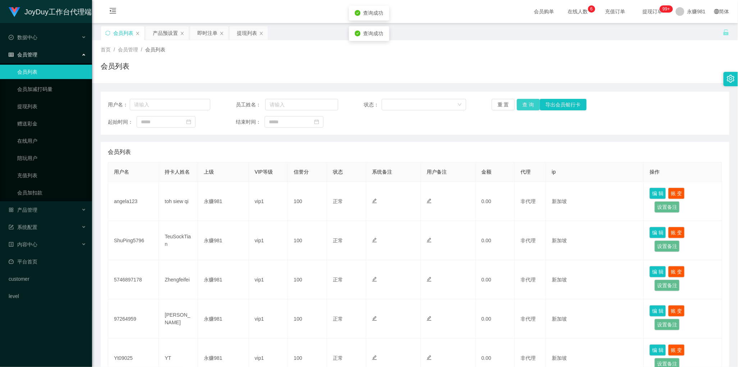
click at [527, 105] on button "查 询" at bounding box center [528, 104] width 23 height 11
click at [527, 105] on button "查 询" at bounding box center [532, 104] width 31 height 11
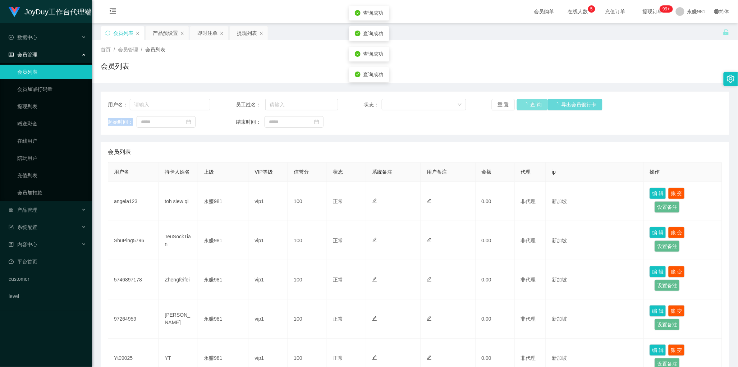
click at [527, 105] on div "重 置 查 询 导出会员银行卡" at bounding box center [543, 104] width 102 height 11
click at [527, 105] on button "查 询" at bounding box center [528, 104] width 23 height 11
click at [527, 105] on div "重 置 查 询 导出会员银行卡" at bounding box center [543, 104] width 102 height 11
click at [527, 105] on button "查 询" at bounding box center [528, 104] width 23 height 11
click at [527, 105] on div "重 置 查 询 导出会员银行卡" at bounding box center [543, 104] width 102 height 11
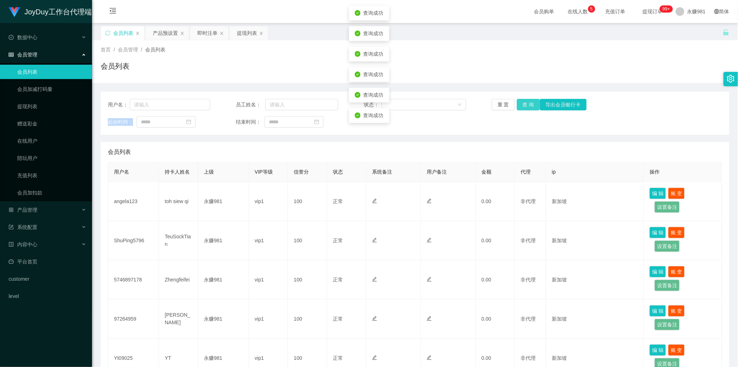
click at [527, 105] on button "查 询" at bounding box center [528, 104] width 23 height 11
click at [527, 105] on div "重 置 查 询 导出会员银行卡" at bounding box center [543, 104] width 102 height 11
click at [527, 105] on button "查 询" at bounding box center [532, 104] width 31 height 11
click at [527, 105] on div "重 置 查 询 导出会员银行卡" at bounding box center [543, 104] width 102 height 11
click at [527, 105] on button "查 询" at bounding box center [528, 104] width 23 height 11
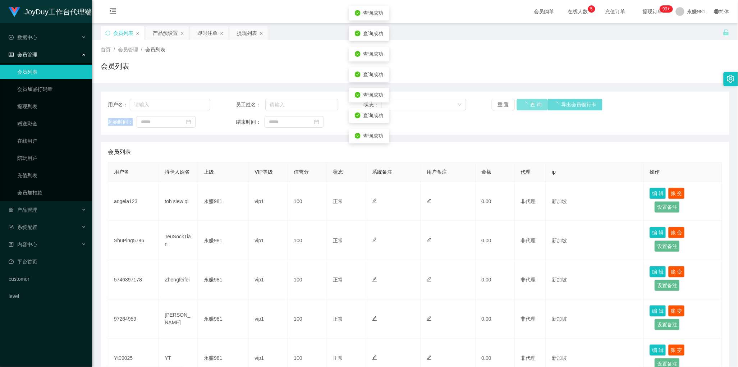
click at [527, 105] on div "重 置 查 询 导出会员银行卡" at bounding box center [543, 104] width 102 height 11
click at [527, 105] on button "查 询" at bounding box center [528, 104] width 23 height 11
click at [527, 105] on div "重 置 查 询 导出会员银行卡" at bounding box center [543, 104] width 102 height 11
click at [527, 105] on button "查 询" at bounding box center [528, 104] width 23 height 11
click at [527, 105] on div "重 置 查 询 导出会员银行卡" at bounding box center [543, 104] width 102 height 11
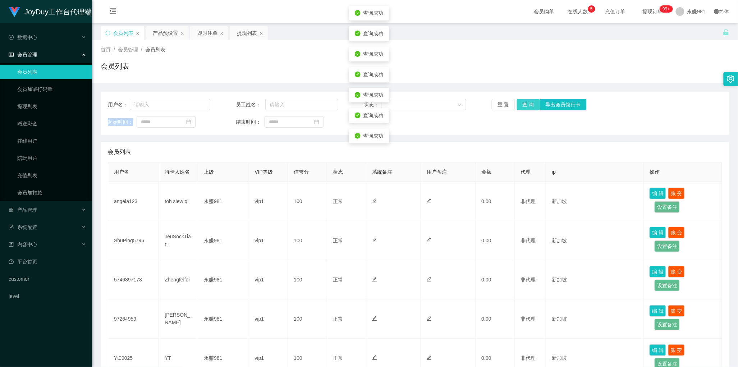
click at [527, 105] on button "查 询" at bounding box center [528, 104] width 23 height 11
click at [527, 105] on div "重 置 查 询 导出会员银行卡" at bounding box center [543, 104] width 102 height 11
click at [527, 105] on button "查 询" at bounding box center [528, 104] width 23 height 11
click at [527, 105] on div "重 置 查 询 导出会员银行卡" at bounding box center [543, 104] width 102 height 11
click at [527, 105] on button "查 询" at bounding box center [528, 104] width 23 height 11
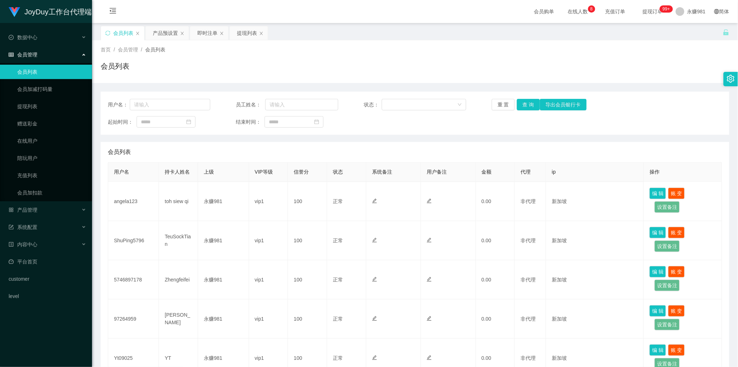
click at [290, 52] on div "首页 / 会员管理 / 会员列表 /" at bounding box center [415, 50] width 628 height 8
click at [522, 107] on button "查 询" at bounding box center [528, 104] width 23 height 11
click at [404, 145] on div "会员列表" at bounding box center [415, 152] width 614 height 20
click at [523, 103] on button "查 询" at bounding box center [528, 104] width 23 height 11
click at [526, 105] on button "查 询" at bounding box center [528, 104] width 23 height 11
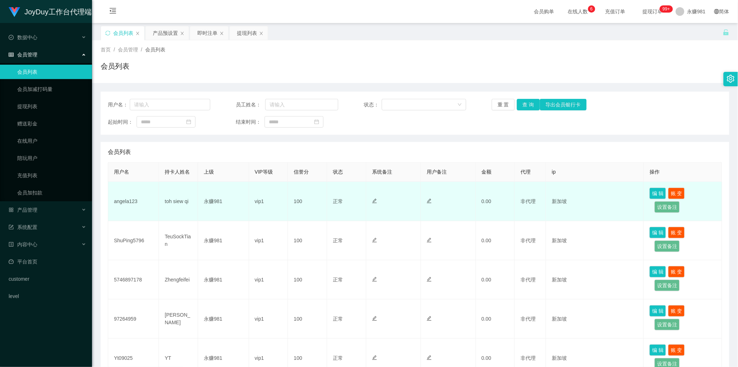
click at [401, 202] on div at bounding box center [393, 202] width 43 height 8
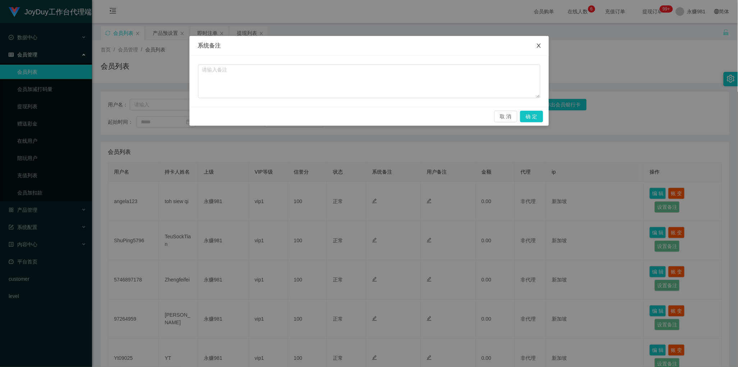
click at [541, 46] on icon "图标: close" at bounding box center [539, 46] width 6 height 6
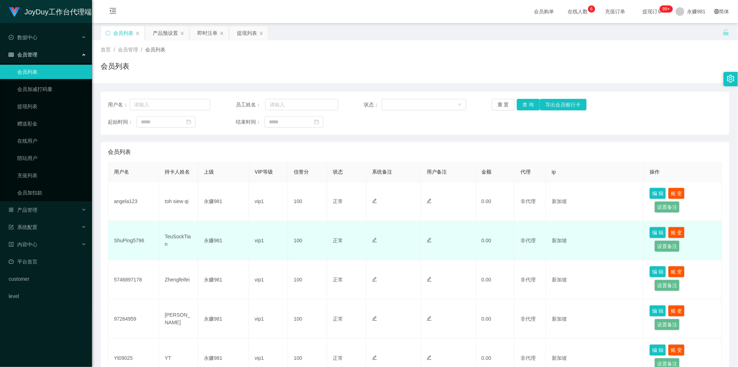
click at [271, 240] on td "vip1" at bounding box center [268, 240] width 39 height 39
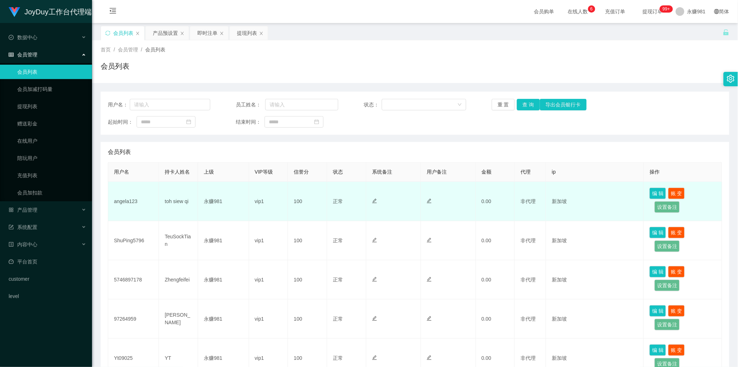
click at [277, 212] on td "vip1" at bounding box center [268, 201] width 39 height 39
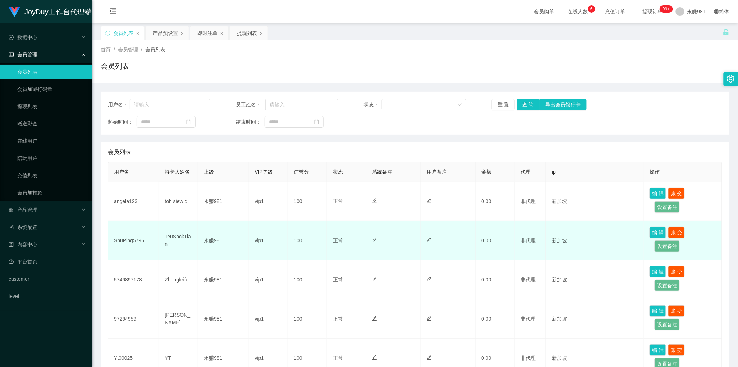
click at [269, 243] on td "vip1" at bounding box center [268, 240] width 39 height 39
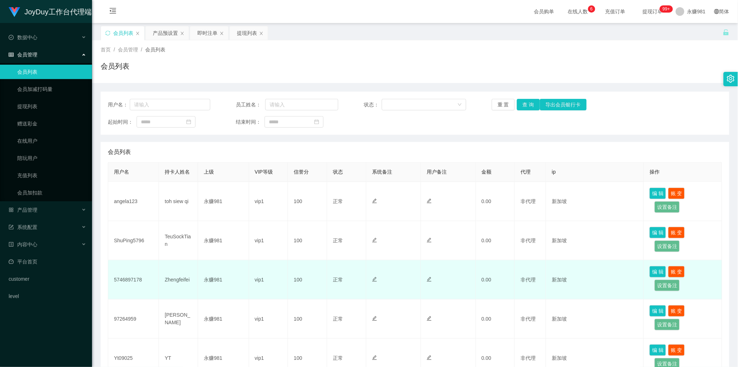
click at [265, 289] on td "vip1" at bounding box center [268, 279] width 39 height 39
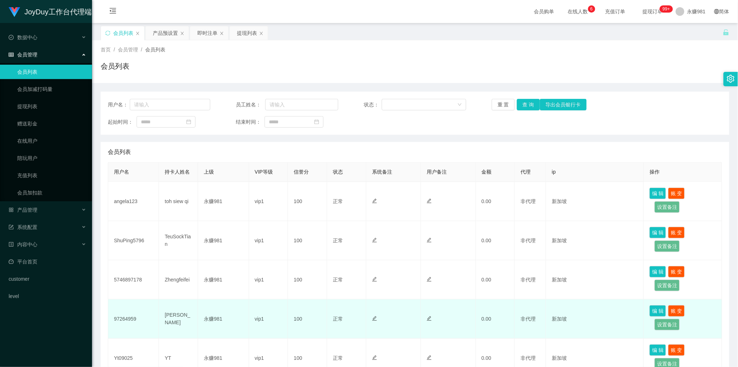
click at [265, 312] on td "vip1" at bounding box center [268, 318] width 39 height 39
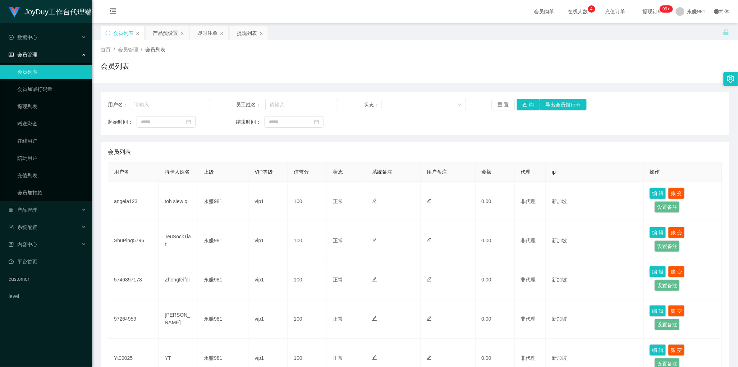
click at [388, 152] on div "会员列表" at bounding box center [415, 152] width 614 height 20
click at [531, 107] on button "查 询" at bounding box center [528, 104] width 23 height 11
